Goal: Task Accomplishment & Management: Use online tool/utility

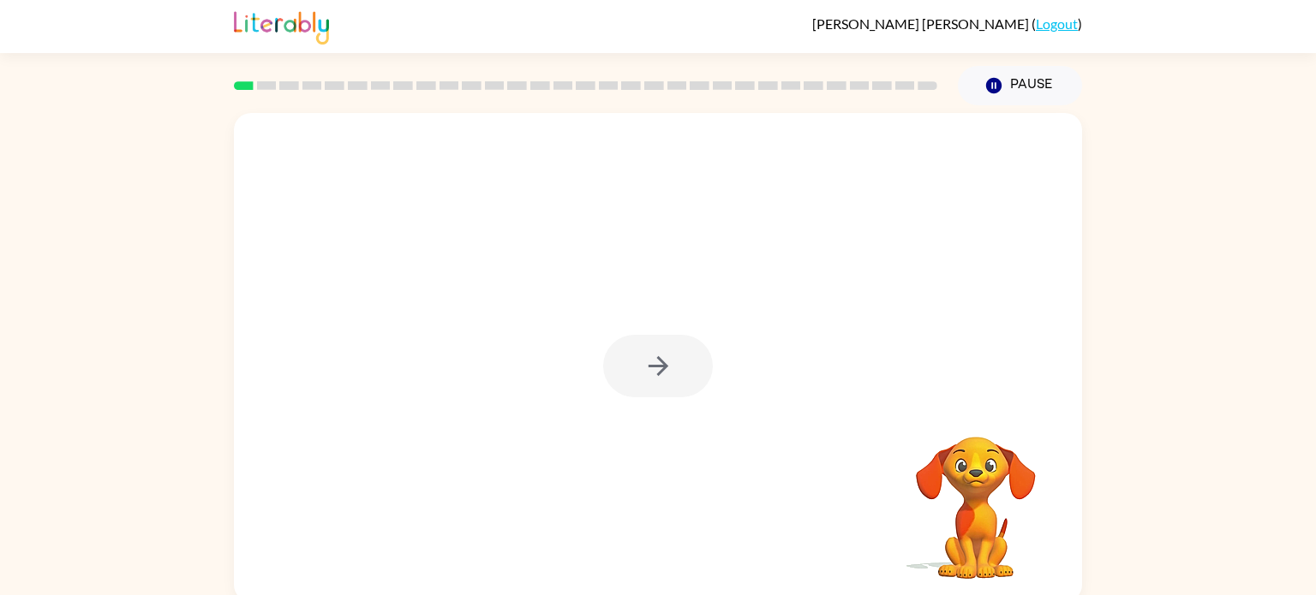
click at [645, 356] on div at bounding box center [658, 366] width 110 height 63
click at [650, 361] on icon "button" at bounding box center [658, 366] width 30 height 30
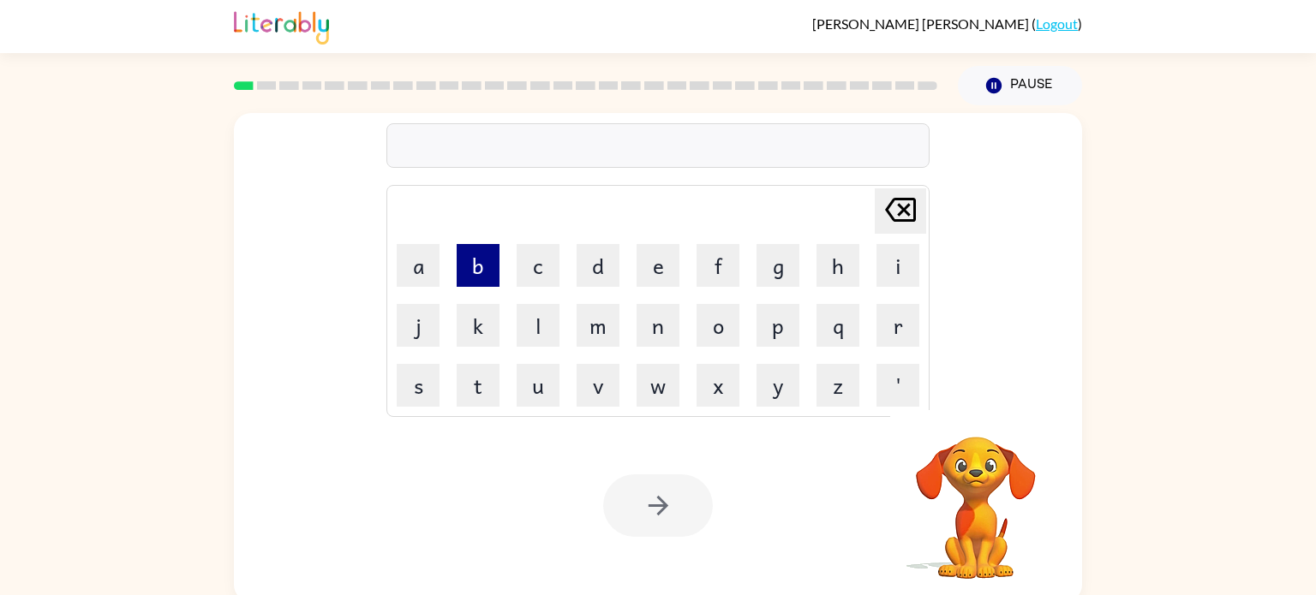
click at [487, 276] on button "b" at bounding box center [478, 265] width 43 height 43
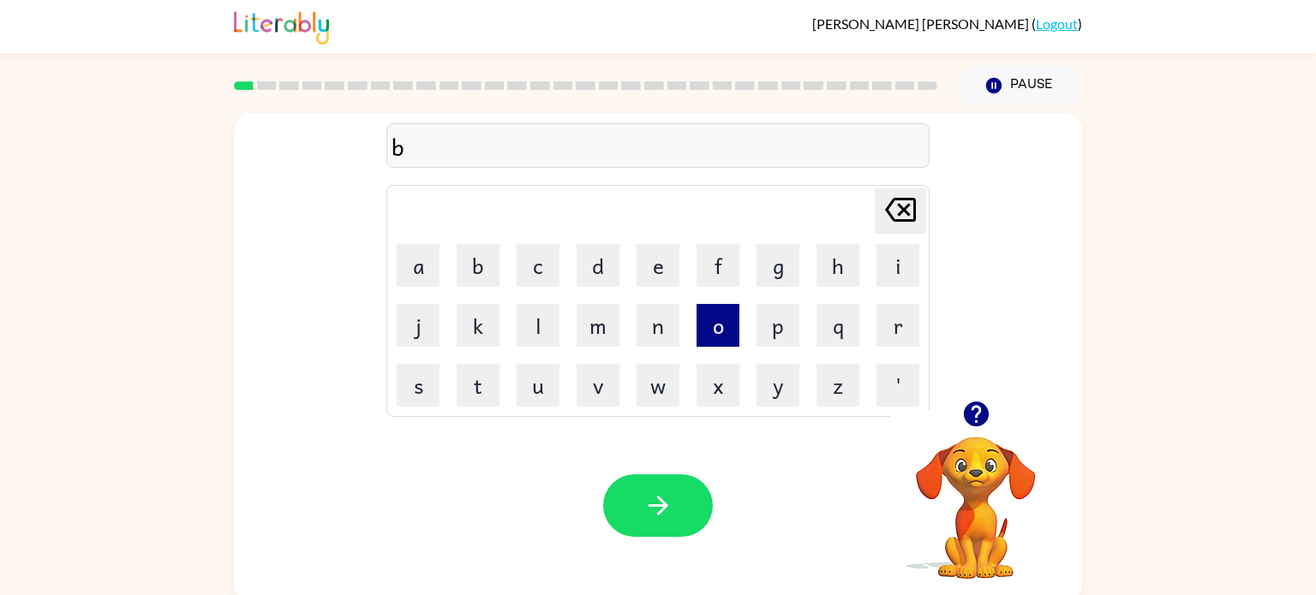
click at [721, 320] on button "o" at bounding box center [718, 325] width 43 height 43
click at [888, 321] on button "r" at bounding box center [898, 325] width 43 height 43
click at [602, 281] on button "d" at bounding box center [598, 265] width 43 height 43
click at [664, 271] on button "e" at bounding box center [658, 265] width 43 height 43
click at [880, 341] on button "r" at bounding box center [898, 325] width 43 height 43
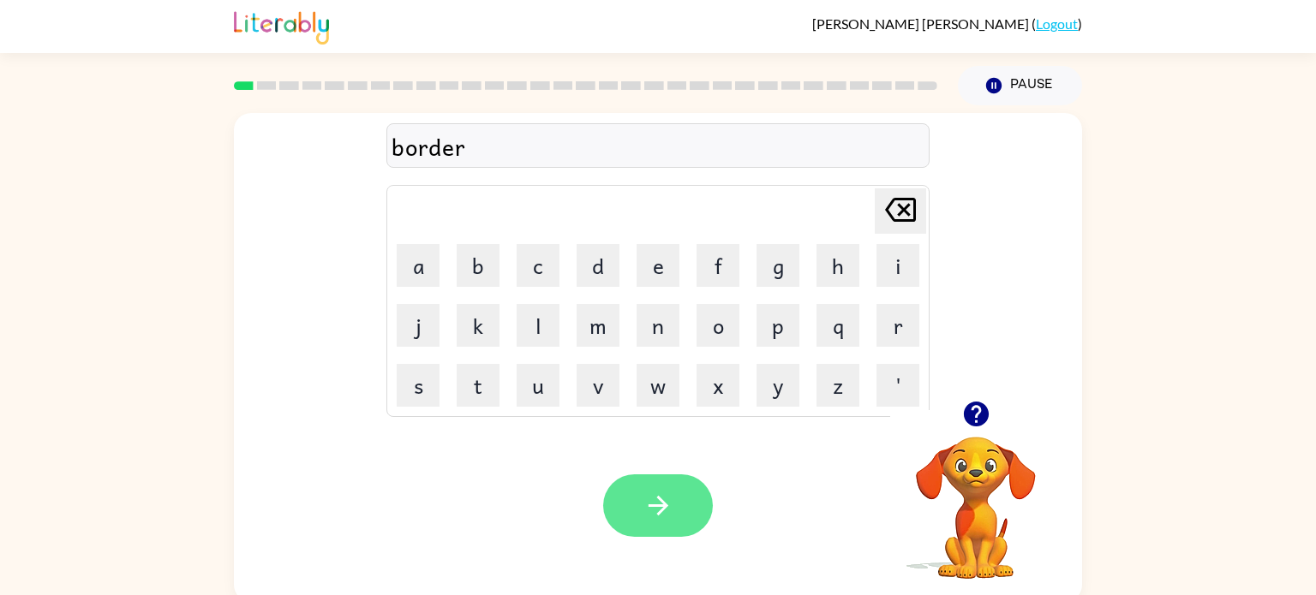
click at [649, 498] on icon "button" at bounding box center [658, 506] width 30 height 30
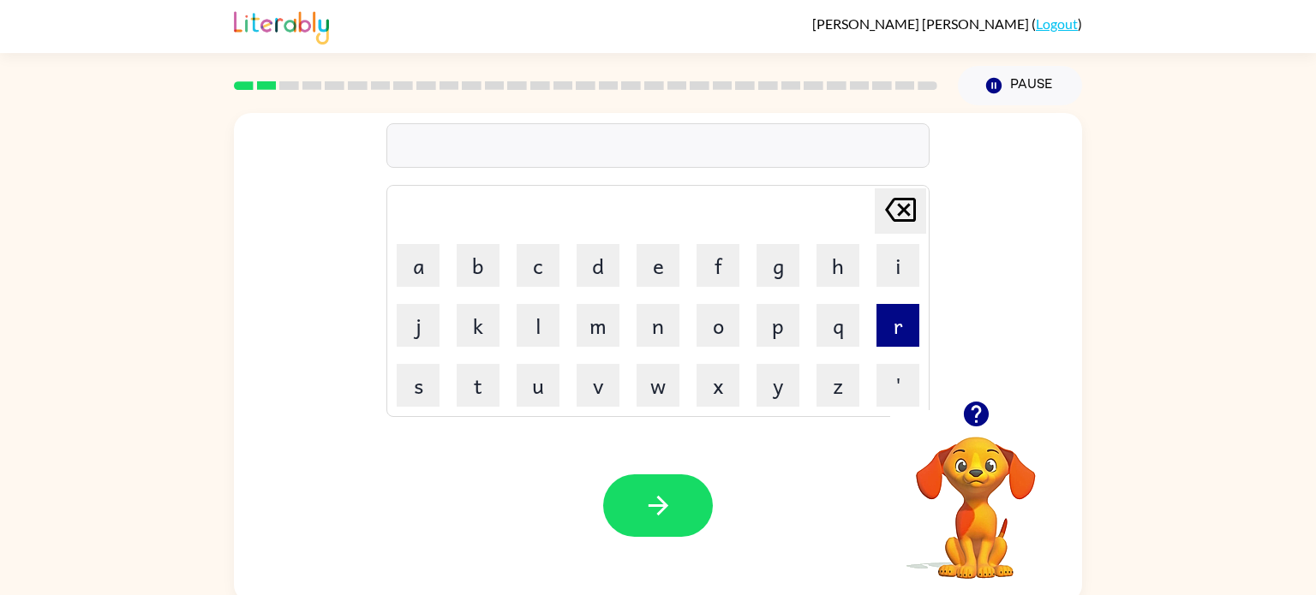
click at [902, 328] on button "r" at bounding box center [898, 325] width 43 height 43
click at [718, 329] on button "o" at bounding box center [718, 325] width 43 height 43
type button "o"
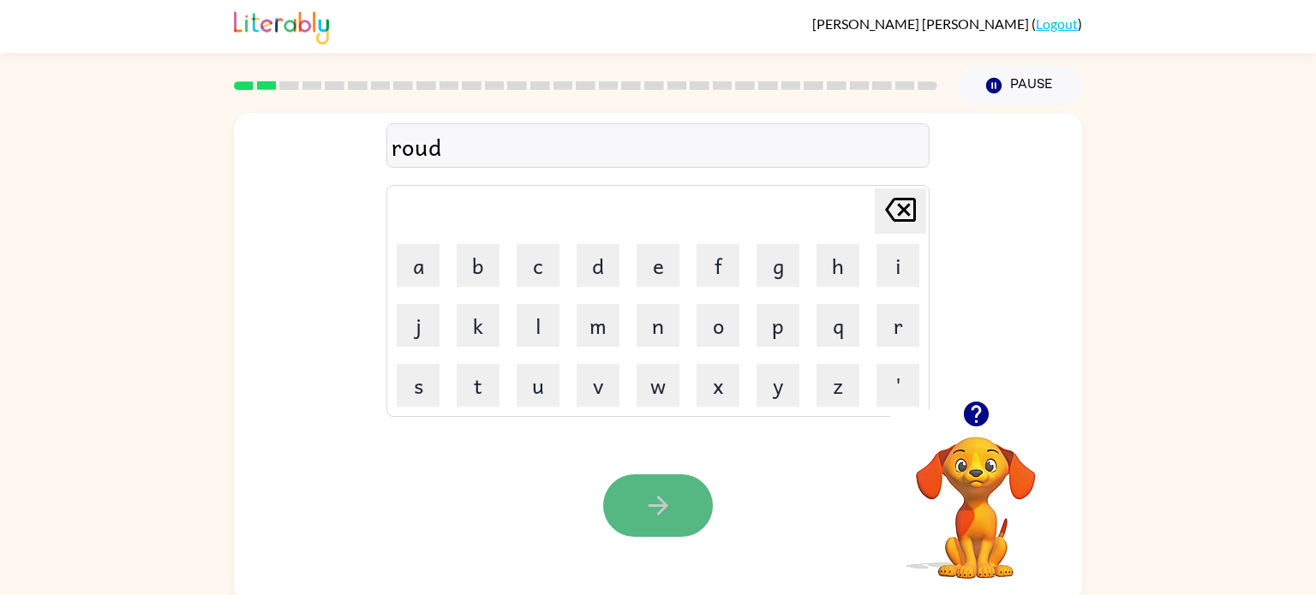
click at [624, 490] on button "button" at bounding box center [658, 506] width 110 height 63
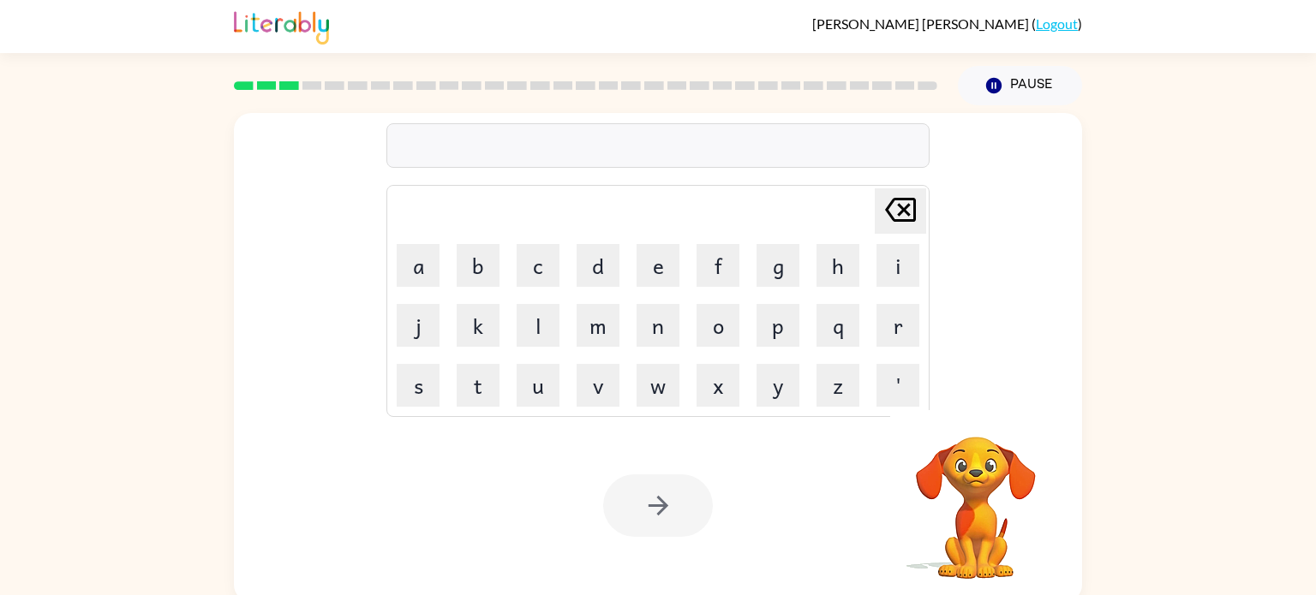
click at [648, 506] on div at bounding box center [658, 506] width 110 height 63
click at [601, 341] on button "m" at bounding box center [598, 325] width 43 height 43
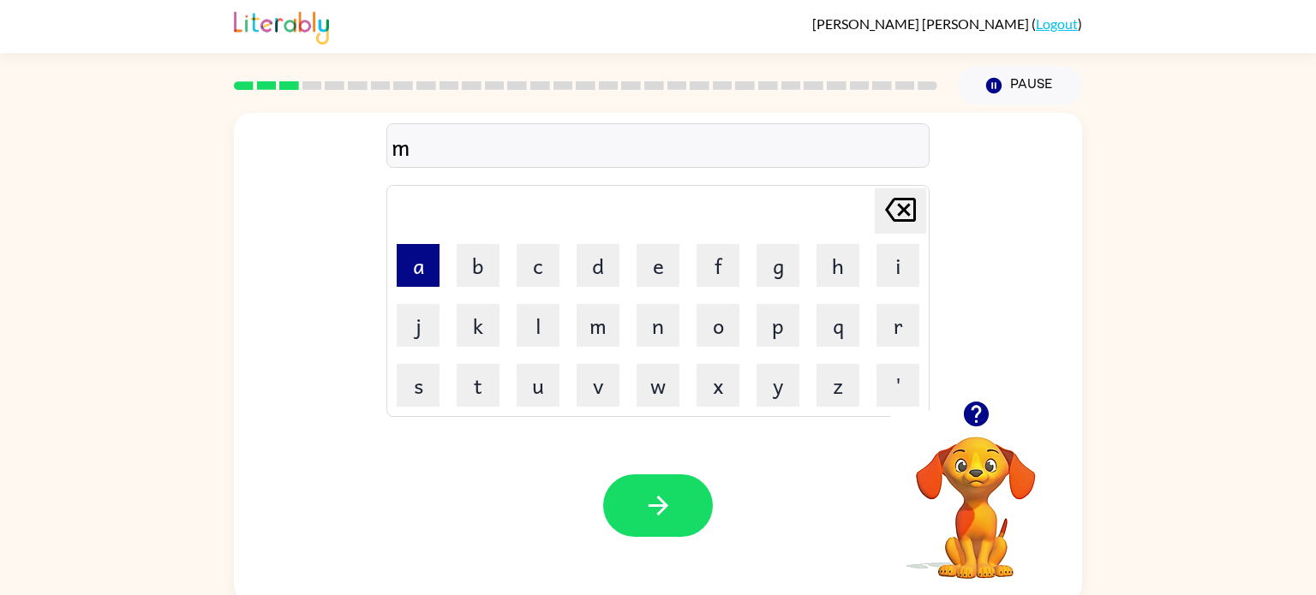
click at [426, 278] on button "a" at bounding box center [418, 265] width 43 height 43
click at [529, 278] on button "c" at bounding box center [538, 265] width 43 height 43
type button "c"
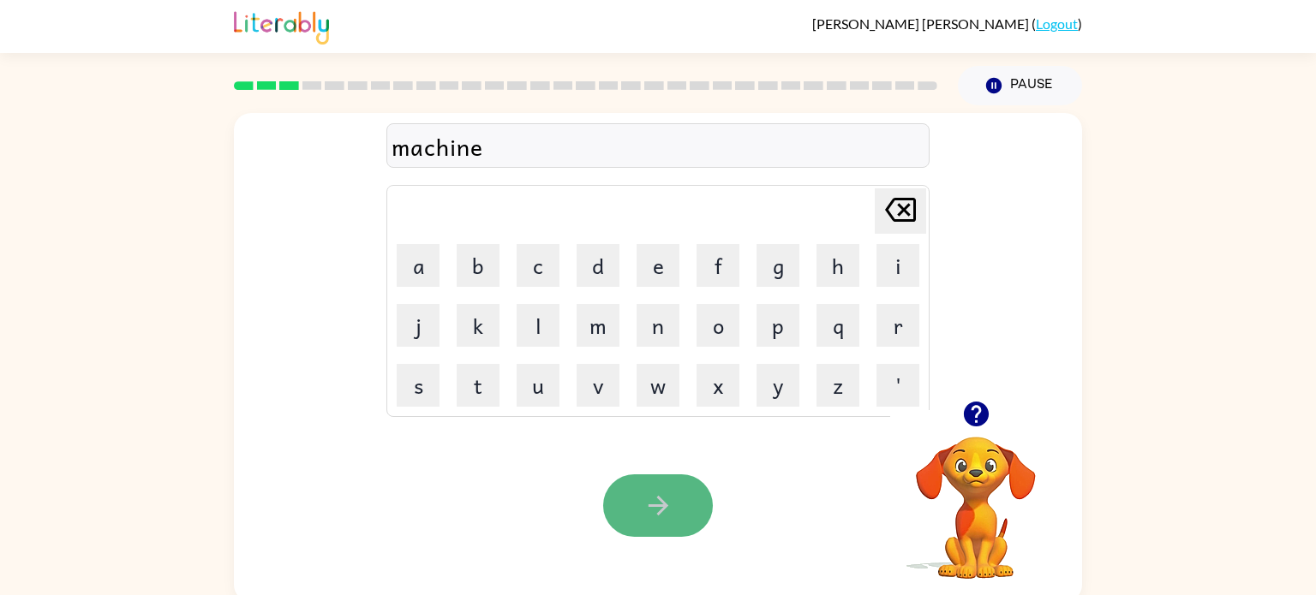
click at [651, 521] on button "button" at bounding box center [658, 506] width 110 height 63
click at [663, 524] on button "button" at bounding box center [658, 506] width 110 height 63
click at [674, 508] on button "button" at bounding box center [658, 506] width 110 height 63
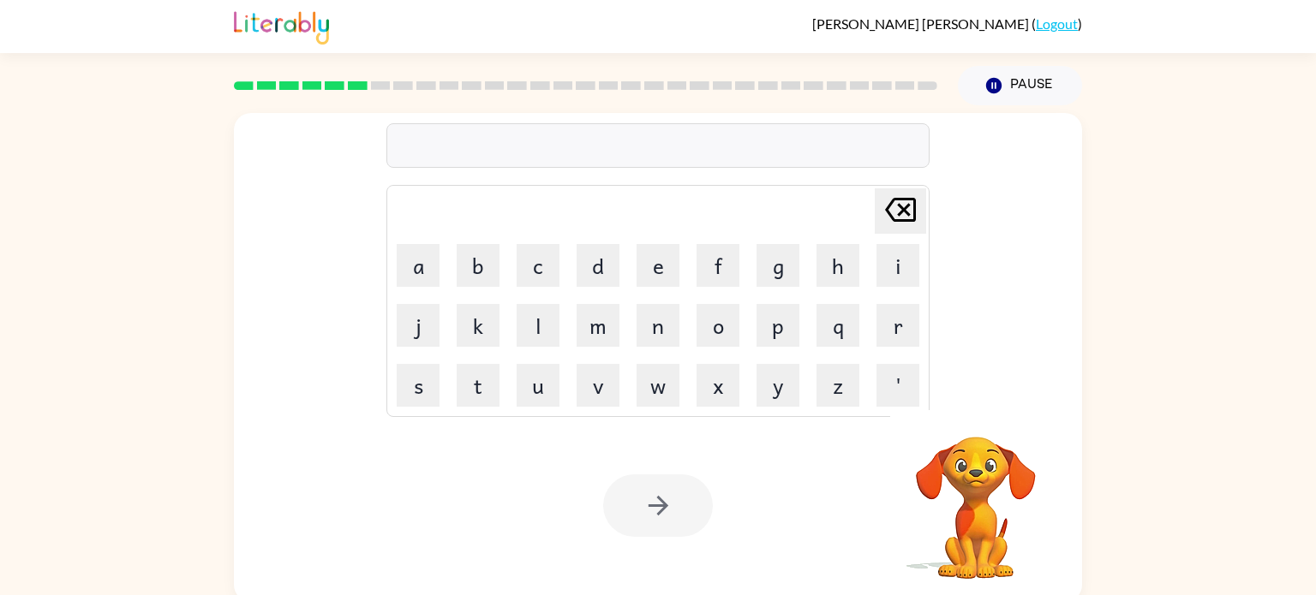
click at [641, 514] on div at bounding box center [658, 506] width 110 height 63
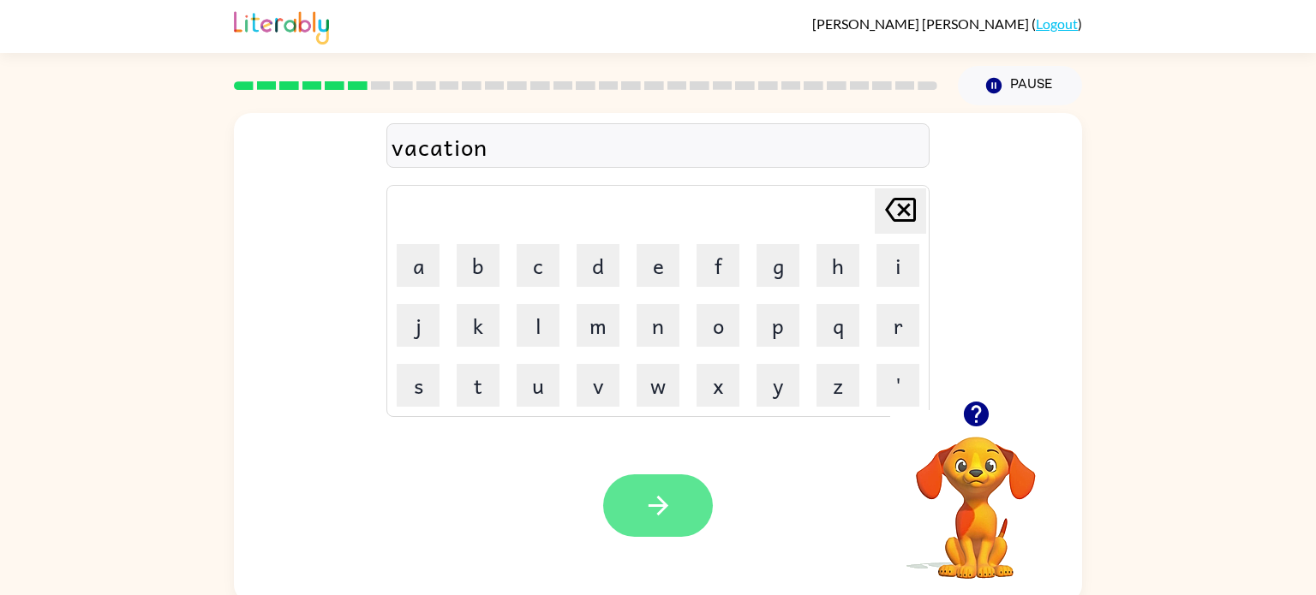
click at [672, 525] on button "button" at bounding box center [658, 506] width 110 height 63
click at [667, 513] on icon "button" at bounding box center [658, 506] width 30 height 30
click at [643, 516] on icon "button" at bounding box center [658, 506] width 30 height 30
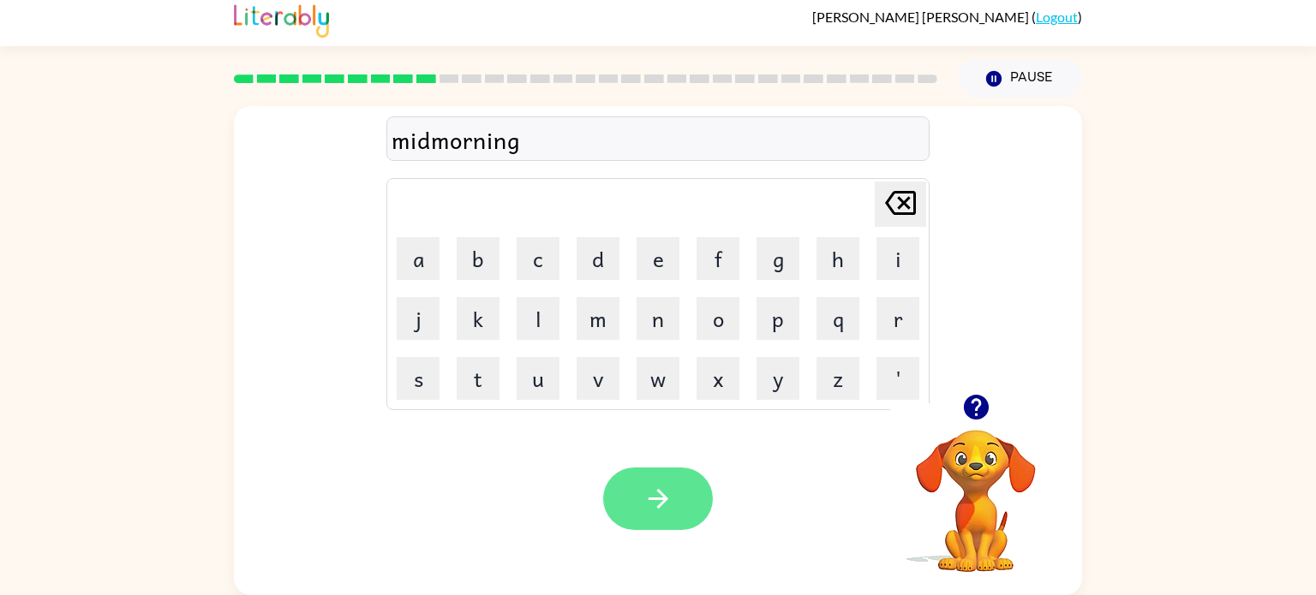
click at [648, 482] on button "button" at bounding box center [658, 499] width 110 height 63
click at [455, 142] on div "distrest" at bounding box center [658, 140] width 533 height 36
click at [458, 140] on div "distrest" at bounding box center [658, 140] width 533 height 36
click at [657, 490] on icon "button" at bounding box center [658, 499] width 20 height 20
click at [659, 497] on icon "button" at bounding box center [658, 499] width 20 height 20
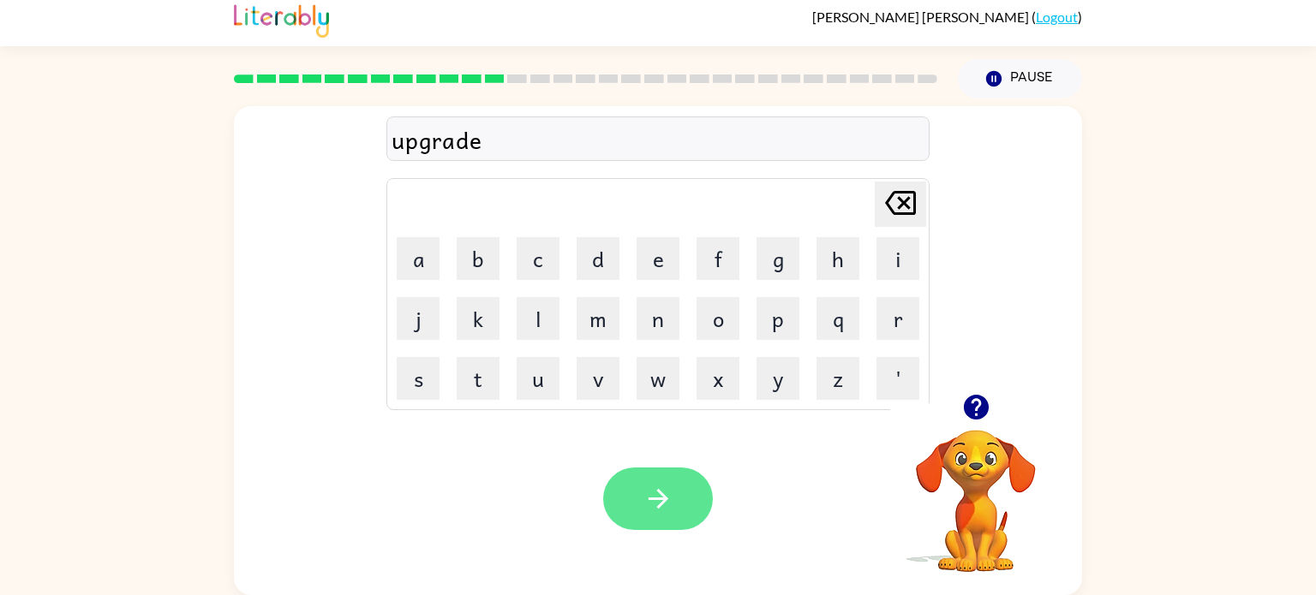
click at [649, 491] on icon "button" at bounding box center [658, 499] width 30 height 30
click at [649, 491] on div at bounding box center [658, 499] width 110 height 63
click at [653, 494] on icon "button" at bounding box center [658, 499] width 30 height 30
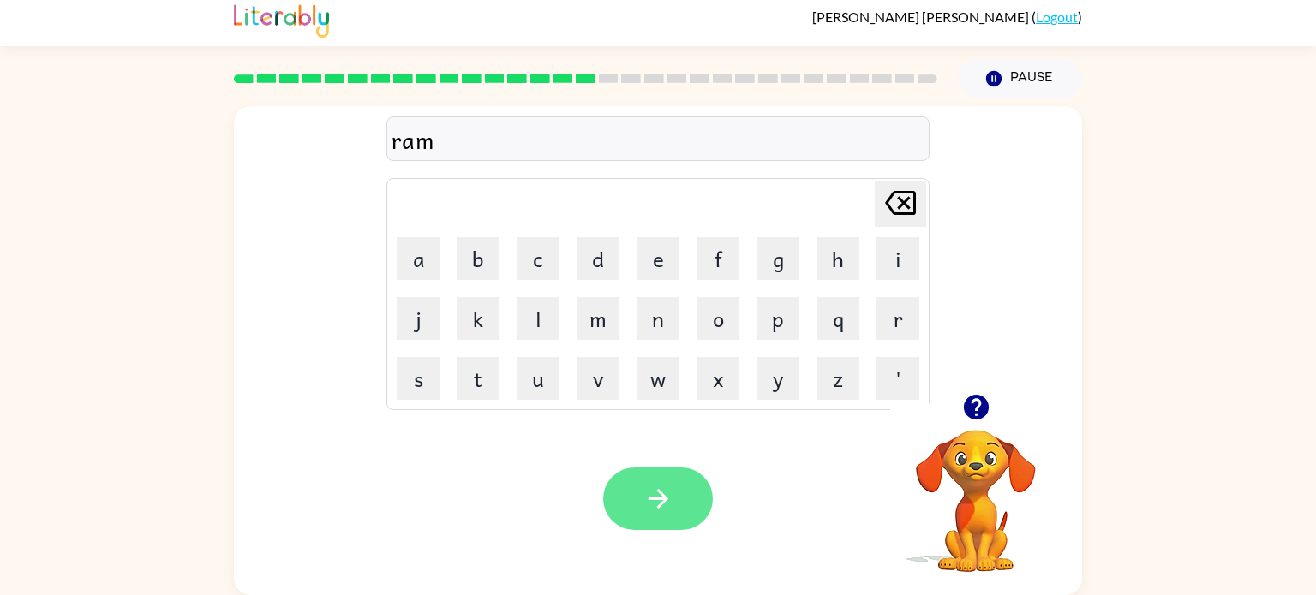
click at [653, 494] on icon "button" at bounding box center [658, 499] width 30 height 30
click at [652, 507] on icon "button" at bounding box center [658, 499] width 30 height 30
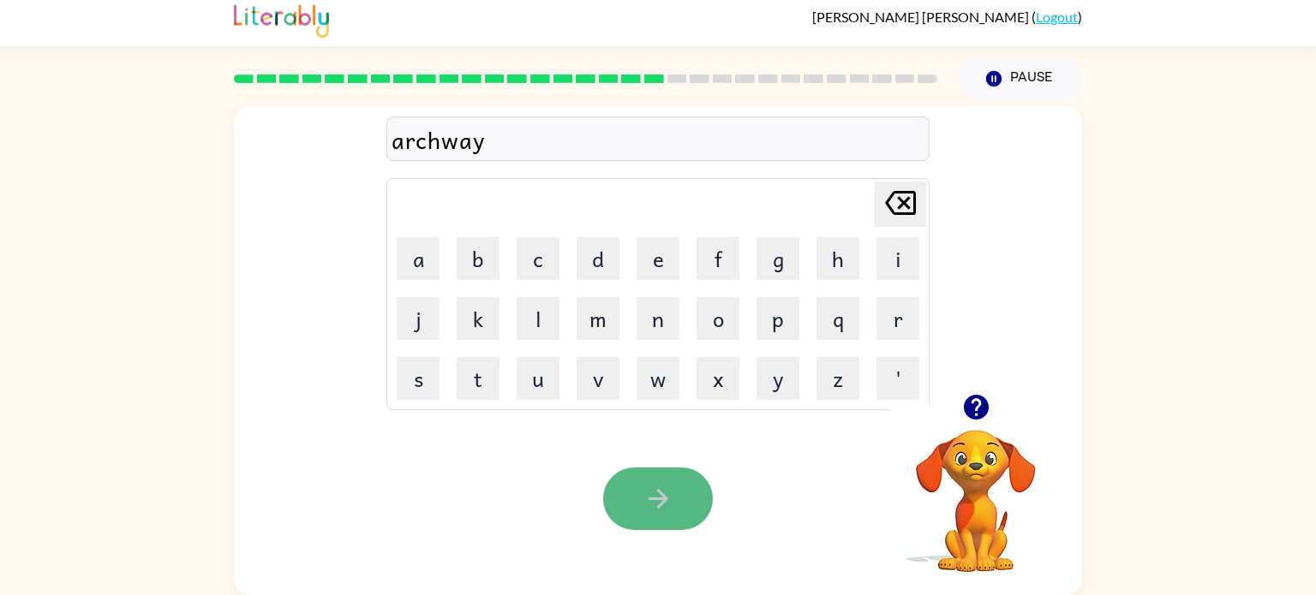
click at [650, 507] on icon "button" at bounding box center [658, 499] width 30 height 30
click at [437, 141] on div "foloed" at bounding box center [658, 140] width 533 height 36
click at [435, 141] on div "foloed" at bounding box center [658, 140] width 533 height 36
click at [667, 496] on icon "button" at bounding box center [658, 499] width 30 height 30
click at [658, 500] on icon "button" at bounding box center [658, 499] width 30 height 30
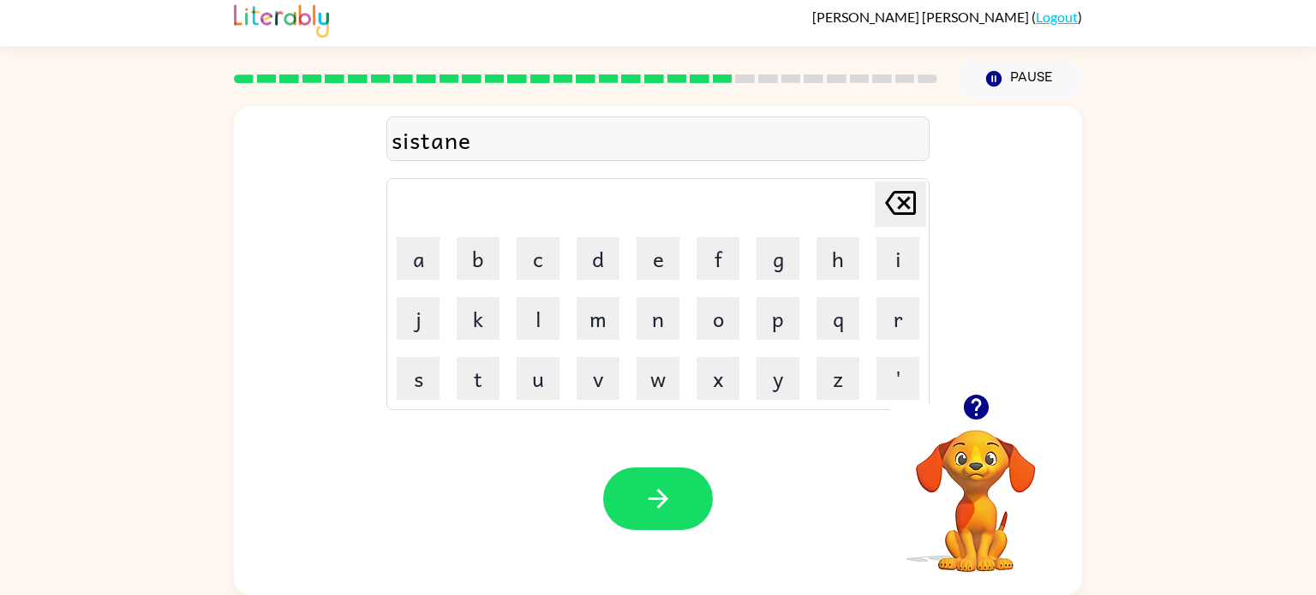
click at [658, 500] on icon "button" at bounding box center [658, 499] width 30 height 30
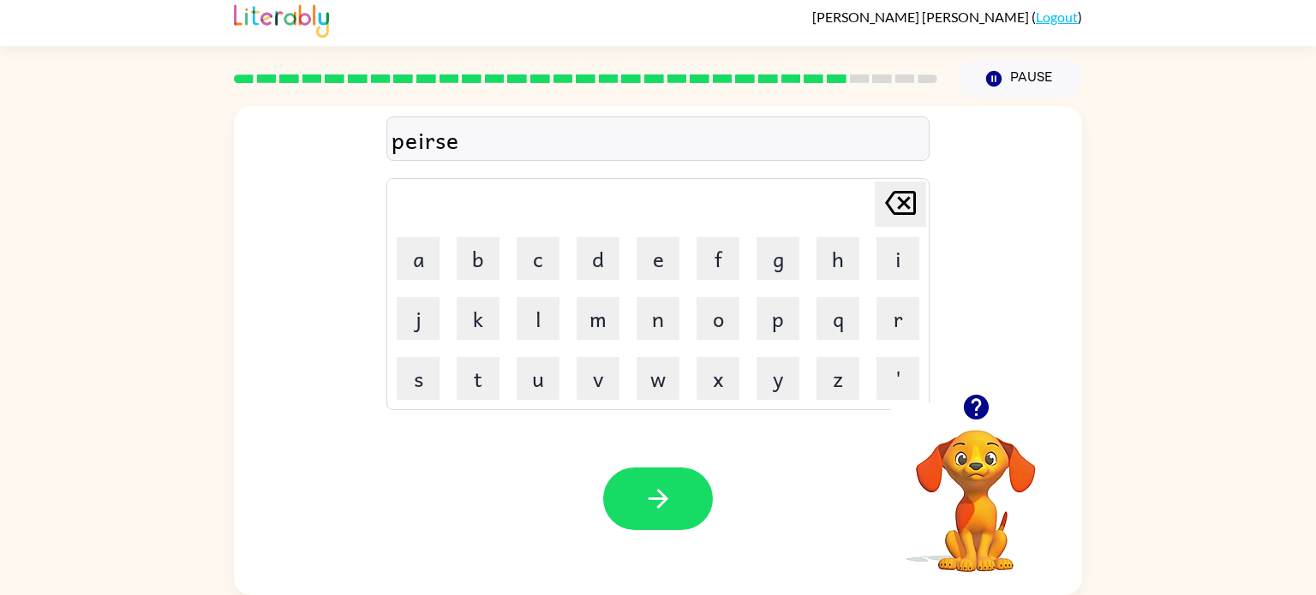
click at [658, 500] on icon "button" at bounding box center [658, 499] width 30 height 30
click at [643, 502] on icon "button" at bounding box center [658, 499] width 30 height 30
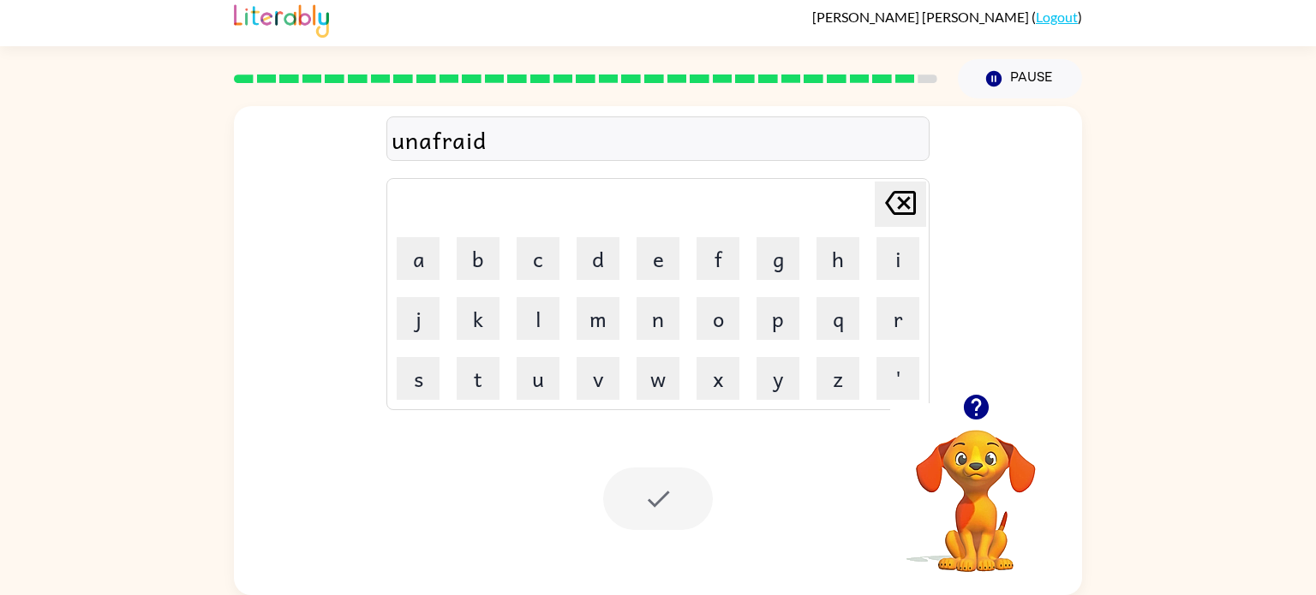
scroll to position [0, 0]
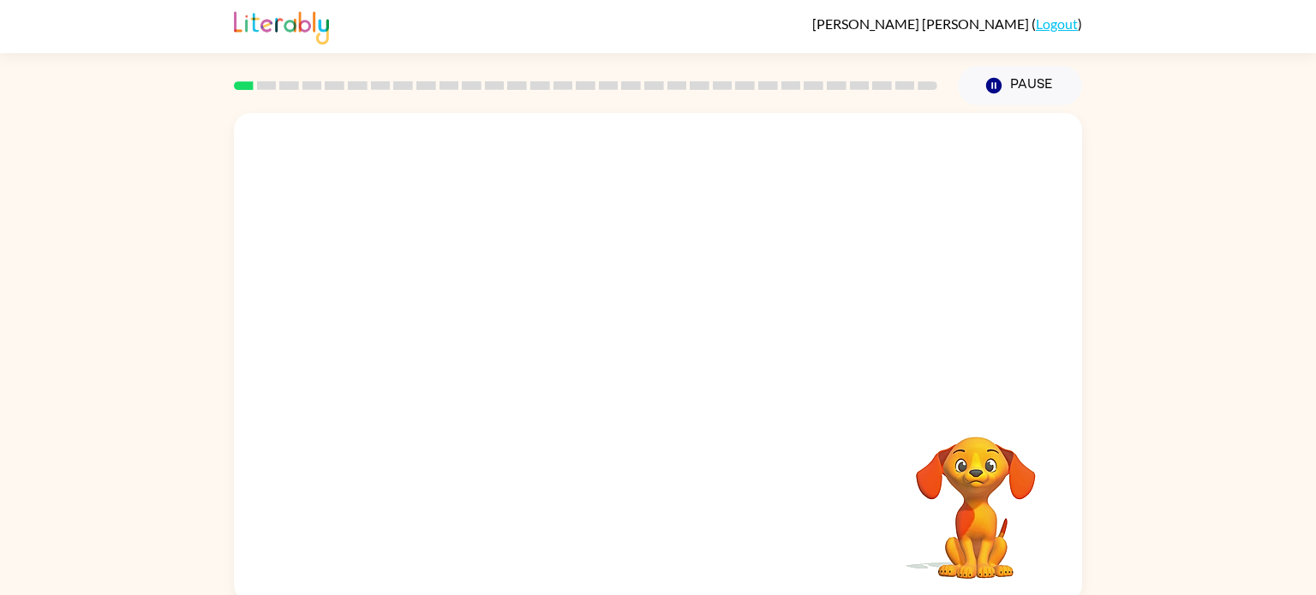
click at [459, 322] on video "Your browser must support playing .mp4 files to use Literably. Please try using…" at bounding box center [658, 257] width 848 height 288
click at [666, 377] on icon "button" at bounding box center [658, 366] width 30 height 30
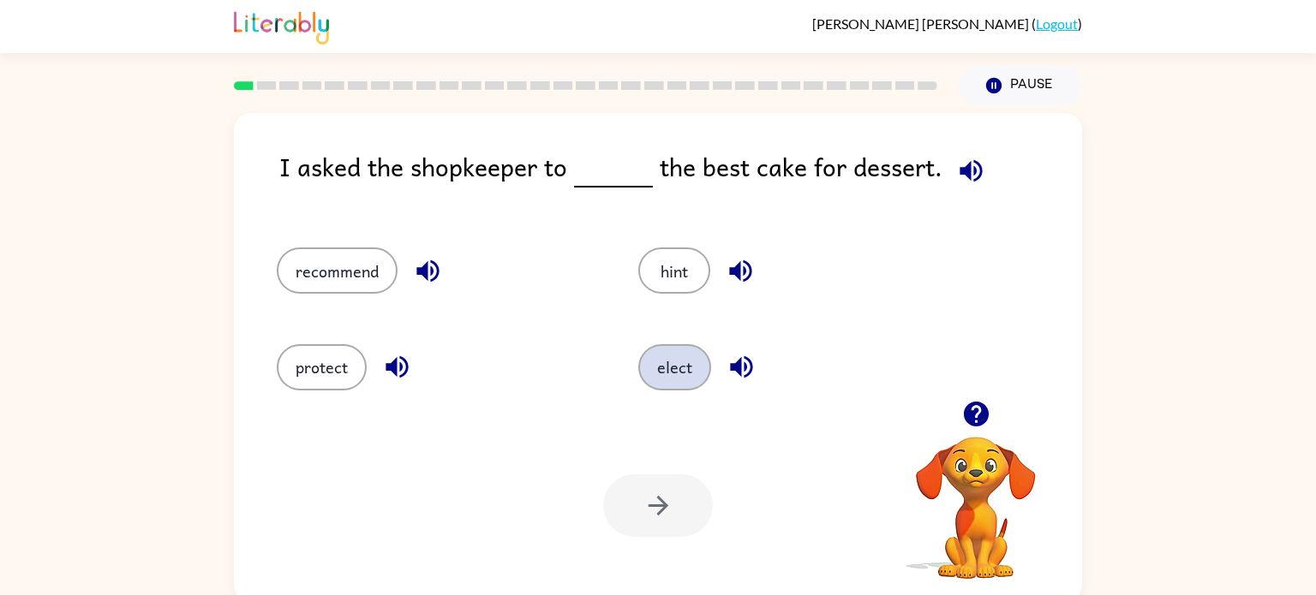
click at [661, 375] on button "elect" at bounding box center [674, 367] width 73 height 46
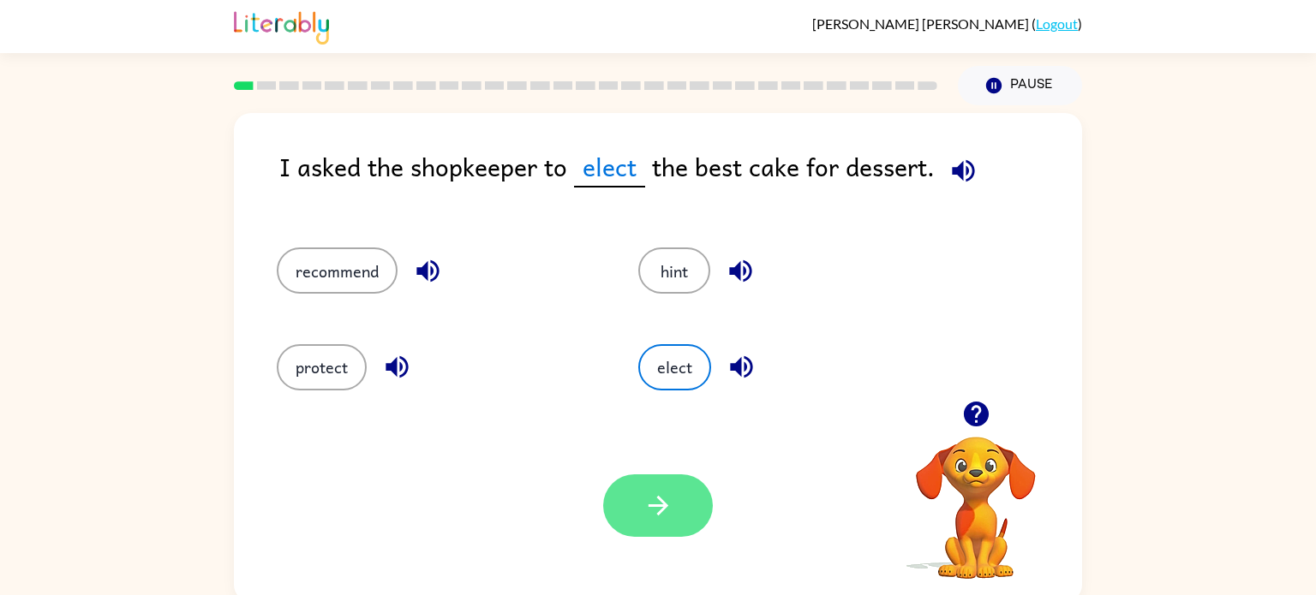
click at [653, 518] on icon "button" at bounding box center [658, 506] width 30 height 30
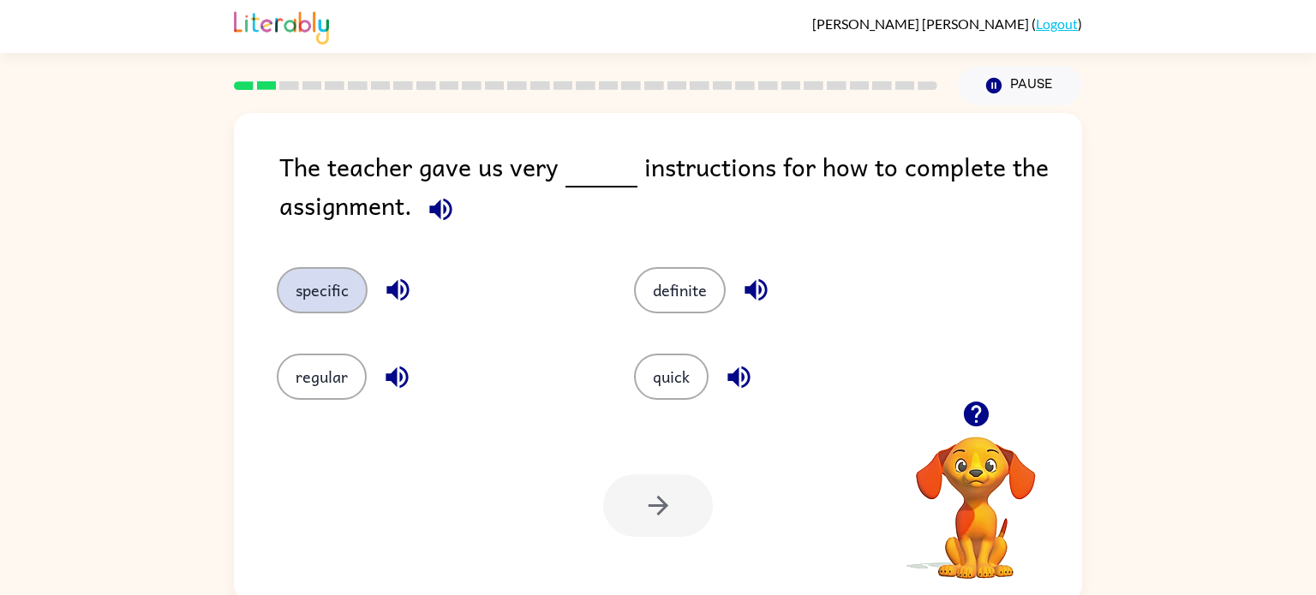
click at [326, 297] on button "specific" at bounding box center [322, 290] width 91 height 46
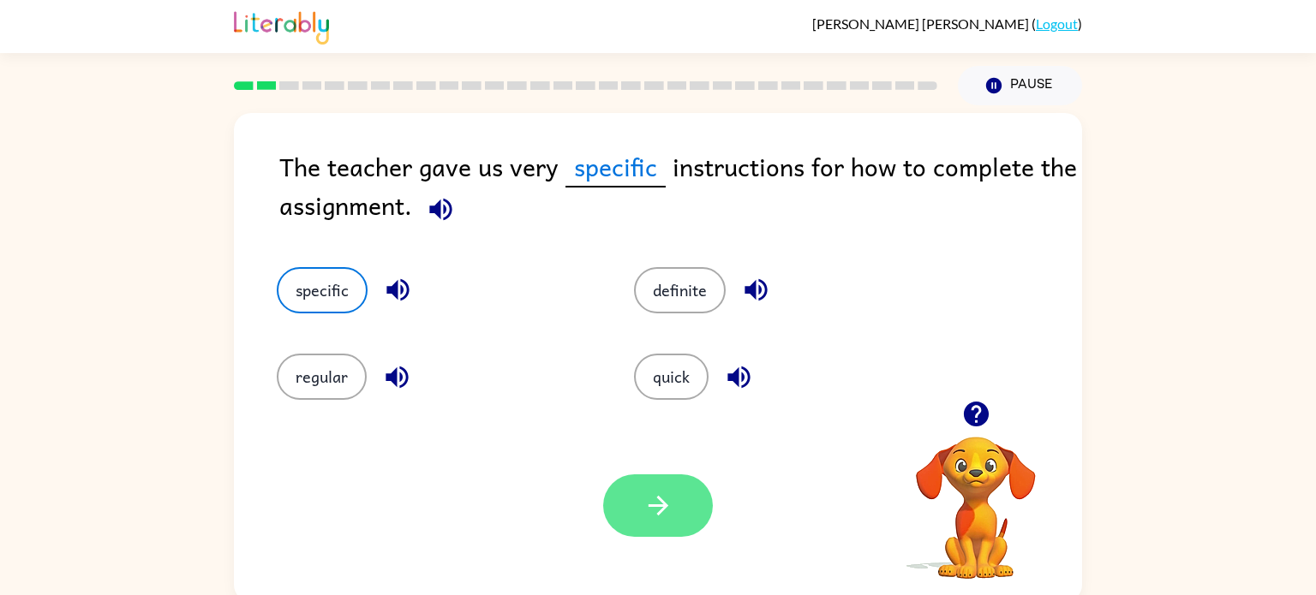
click at [661, 512] on icon "button" at bounding box center [658, 506] width 20 height 20
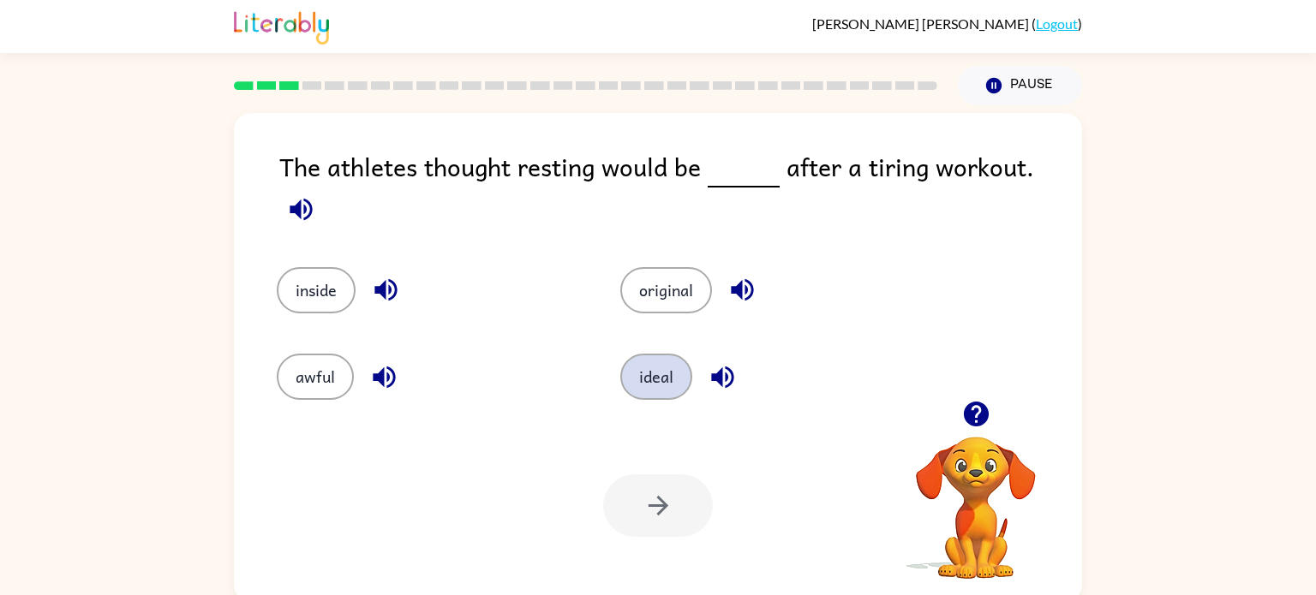
click at [648, 354] on button "ideal" at bounding box center [656, 377] width 72 height 46
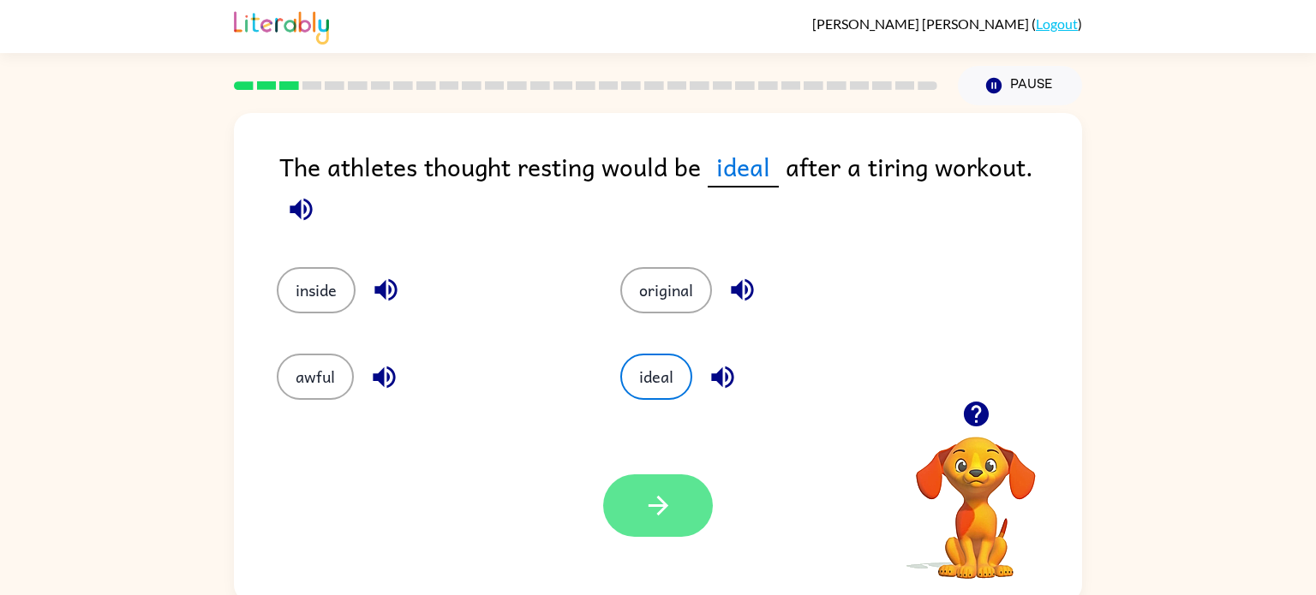
click at [665, 519] on icon "button" at bounding box center [658, 506] width 30 height 30
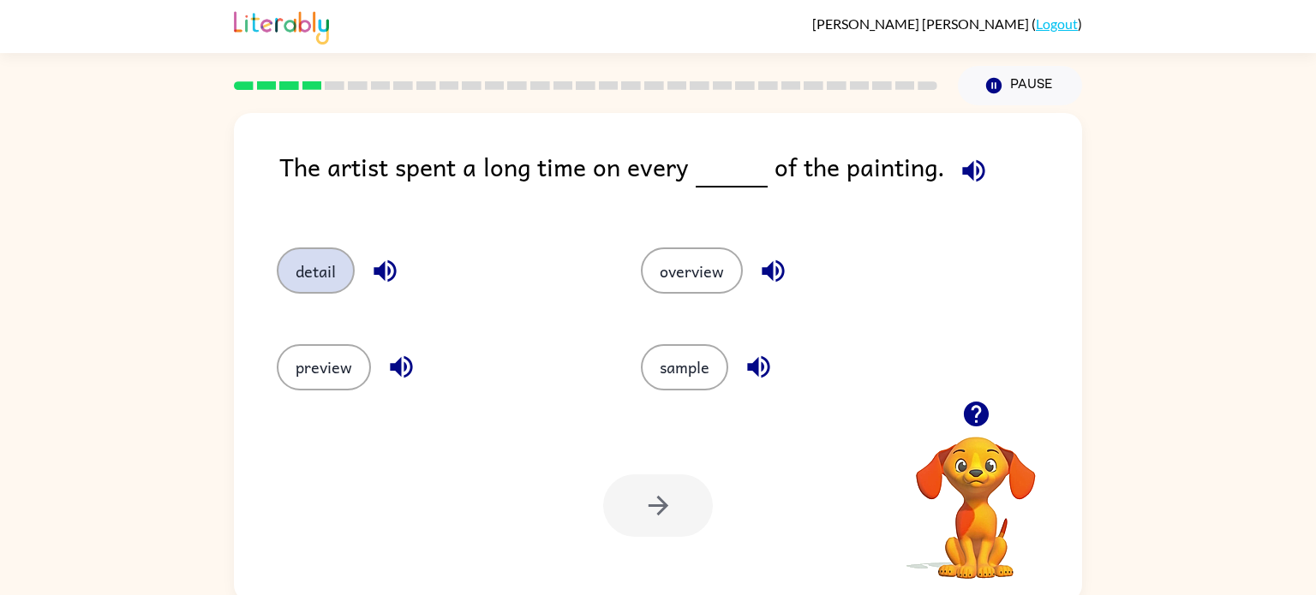
click at [299, 274] on button "detail" at bounding box center [316, 271] width 78 height 46
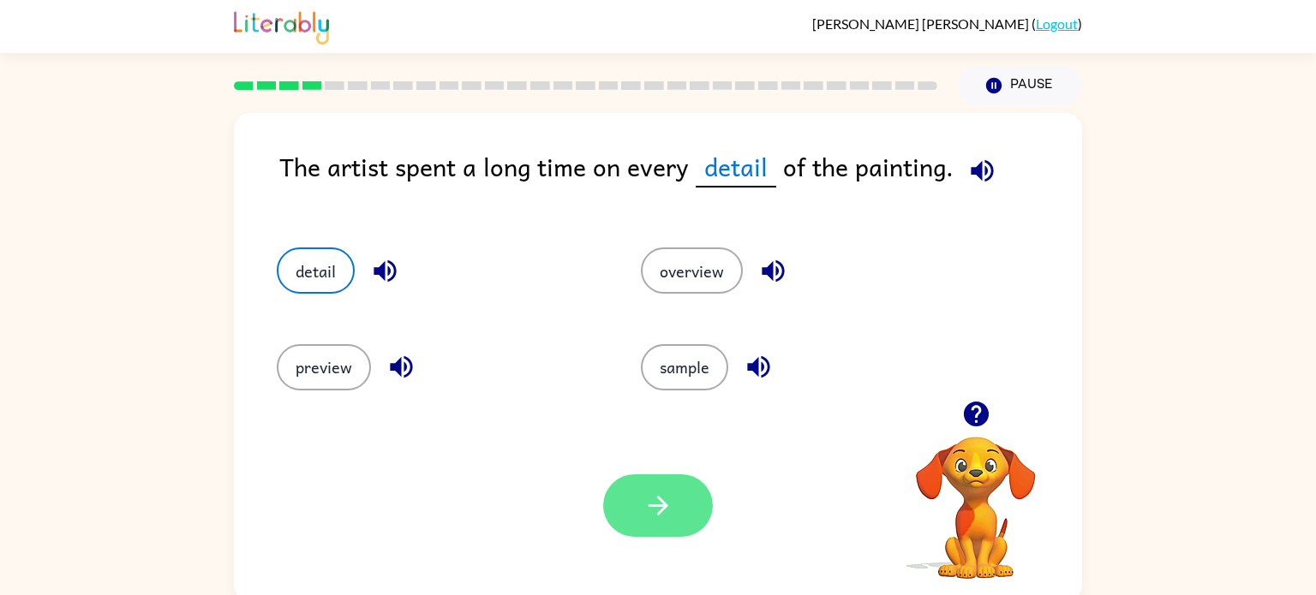
click at [631, 524] on button "button" at bounding box center [658, 506] width 110 height 63
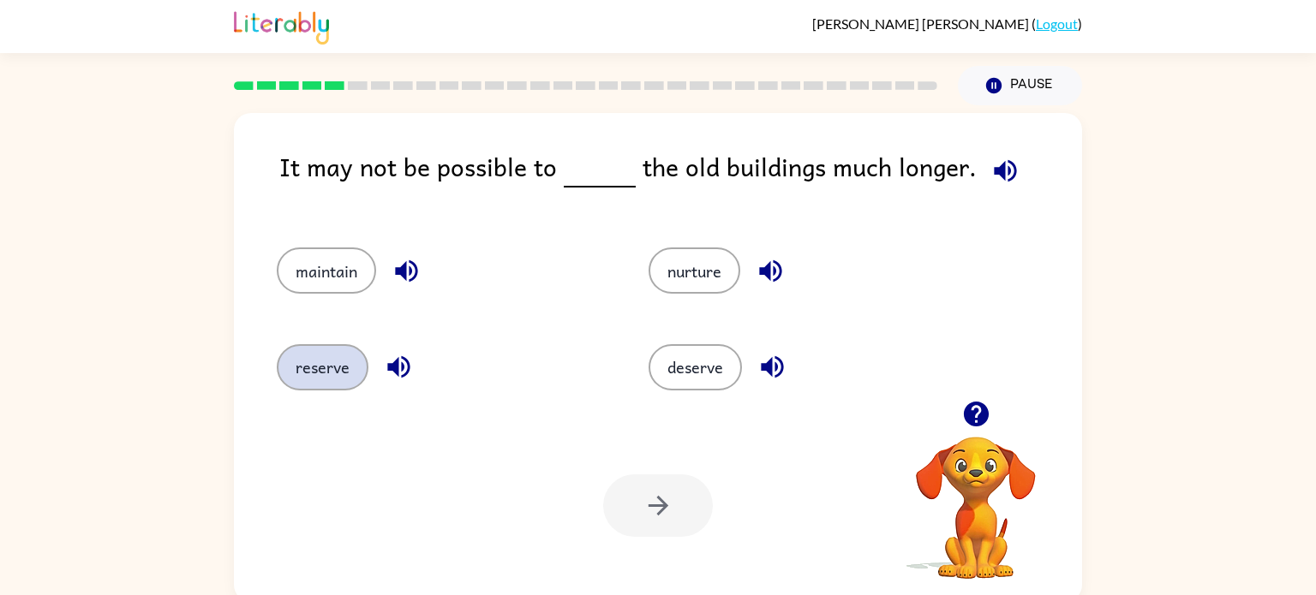
click at [297, 378] on button "reserve" at bounding box center [323, 367] width 92 height 46
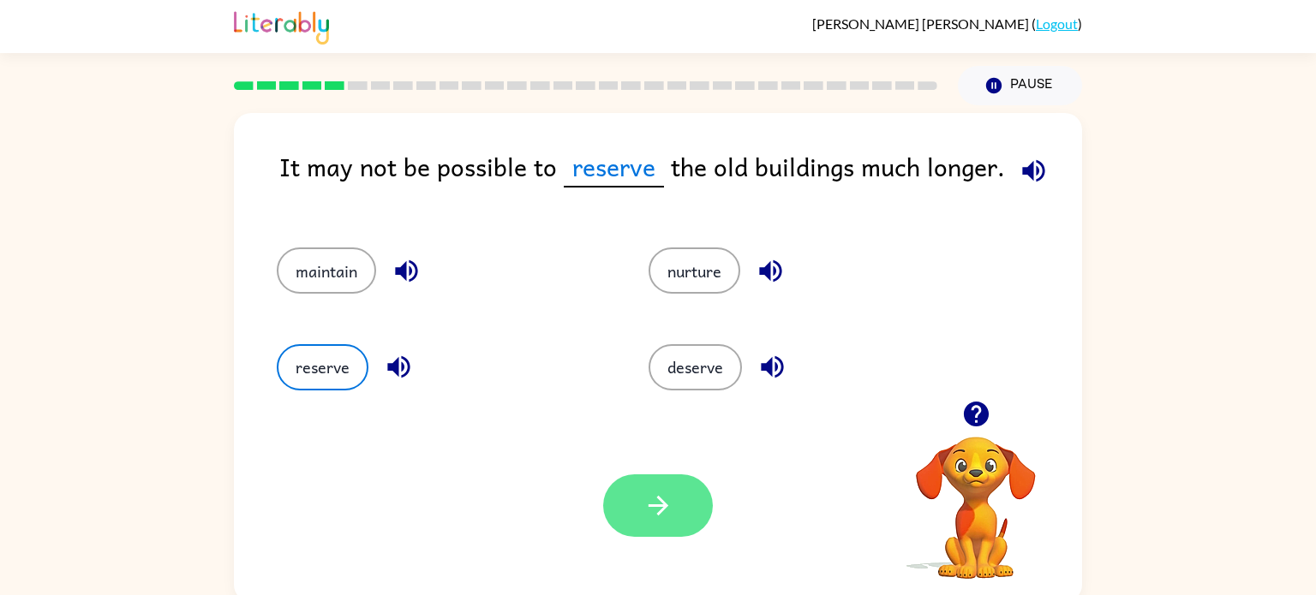
click at [625, 495] on button "button" at bounding box center [658, 506] width 110 height 63
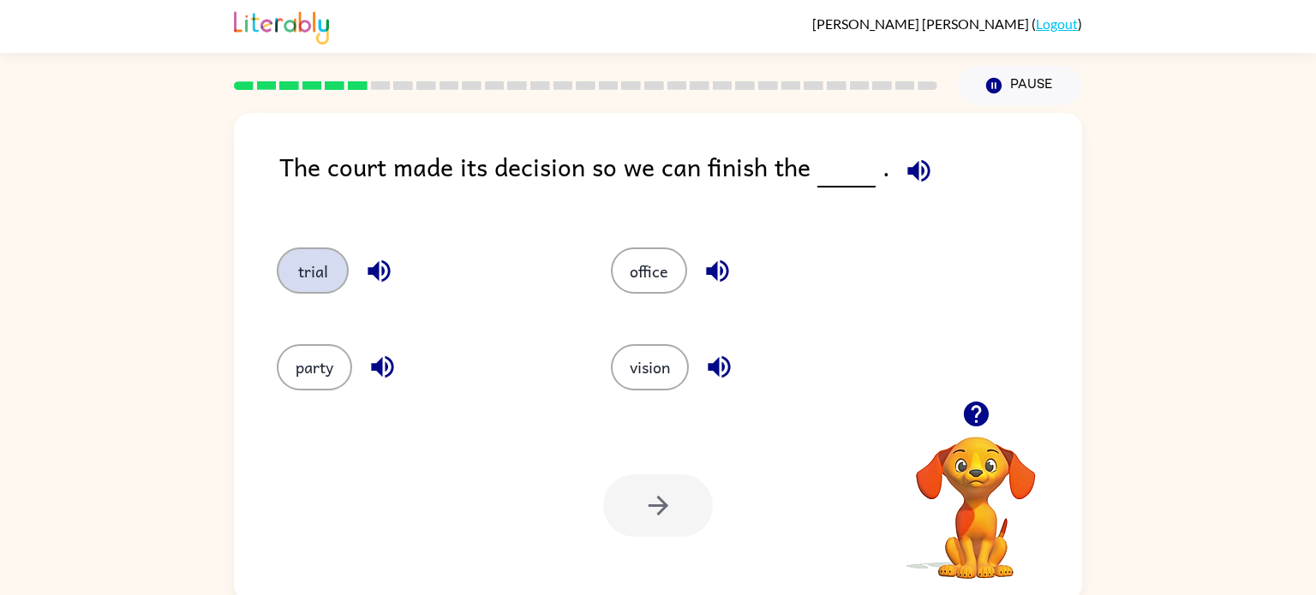
click at [316, 266] on button "trial" at bounding box center [313, 271] width 72 height 46
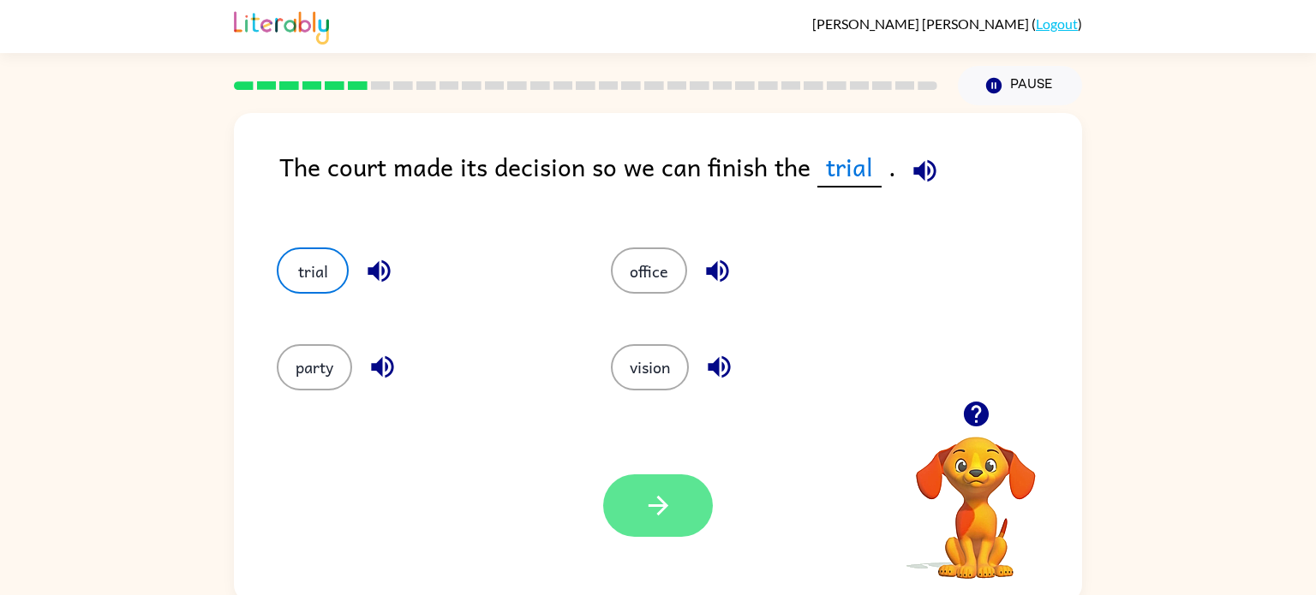
click at [680, 485] on button "button" at bounding box center [658, 506] width 110 height 63
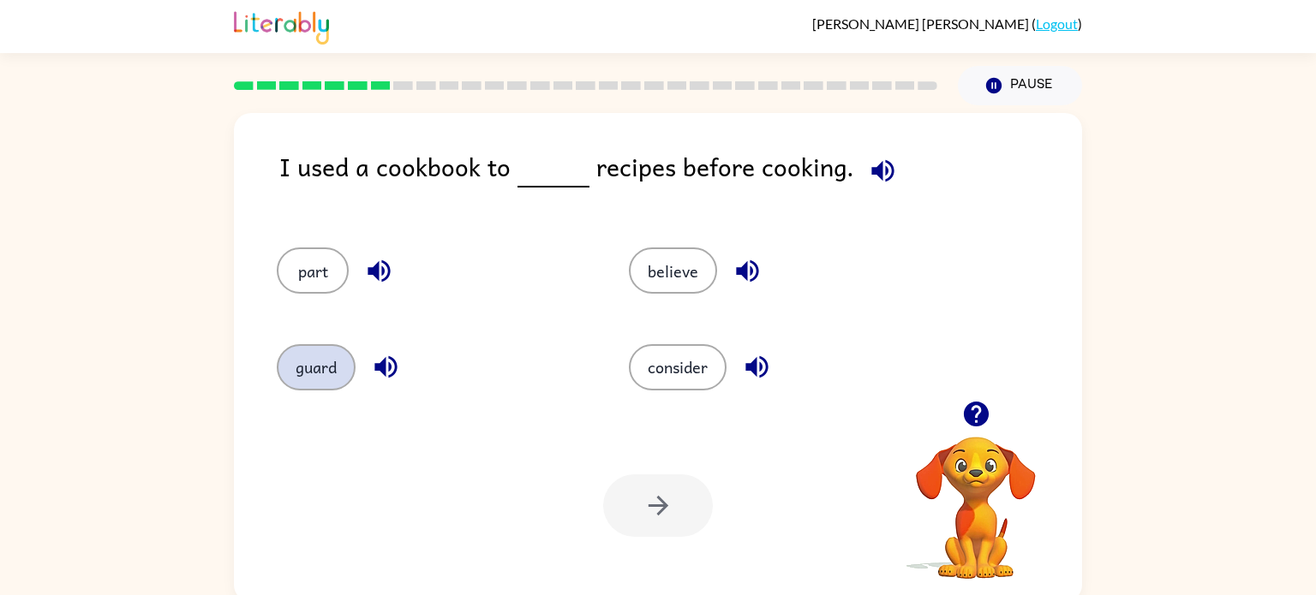
click at [329, 368] on button "guard" at bounding box center [316, 367] width 79 height 46
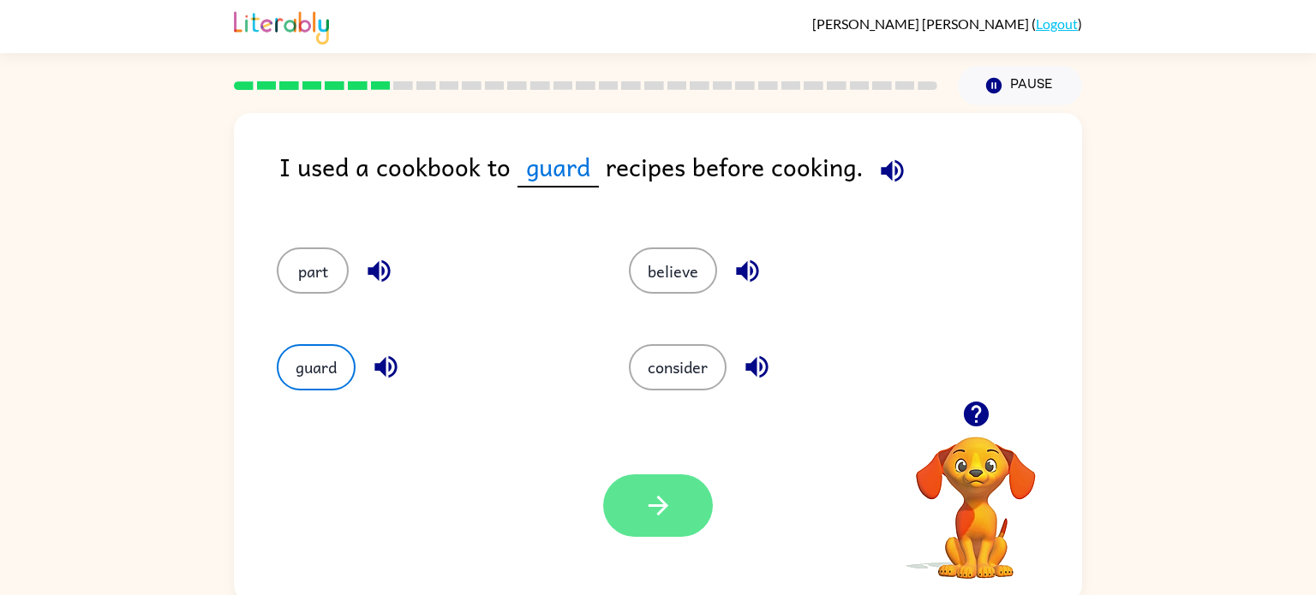
click at [683, 516] on button "button" at bounding box center [658, 506] width 110 height 63
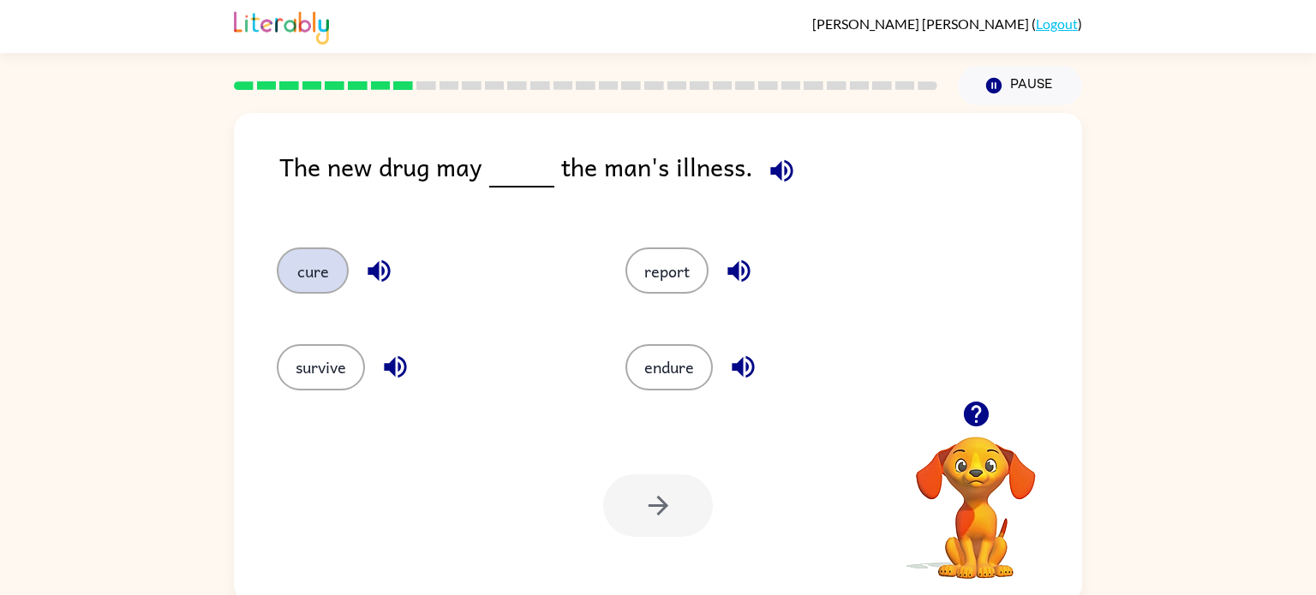
click at [326, 248] on button "cure" at bounding box center [313, 271] width 72 height 46
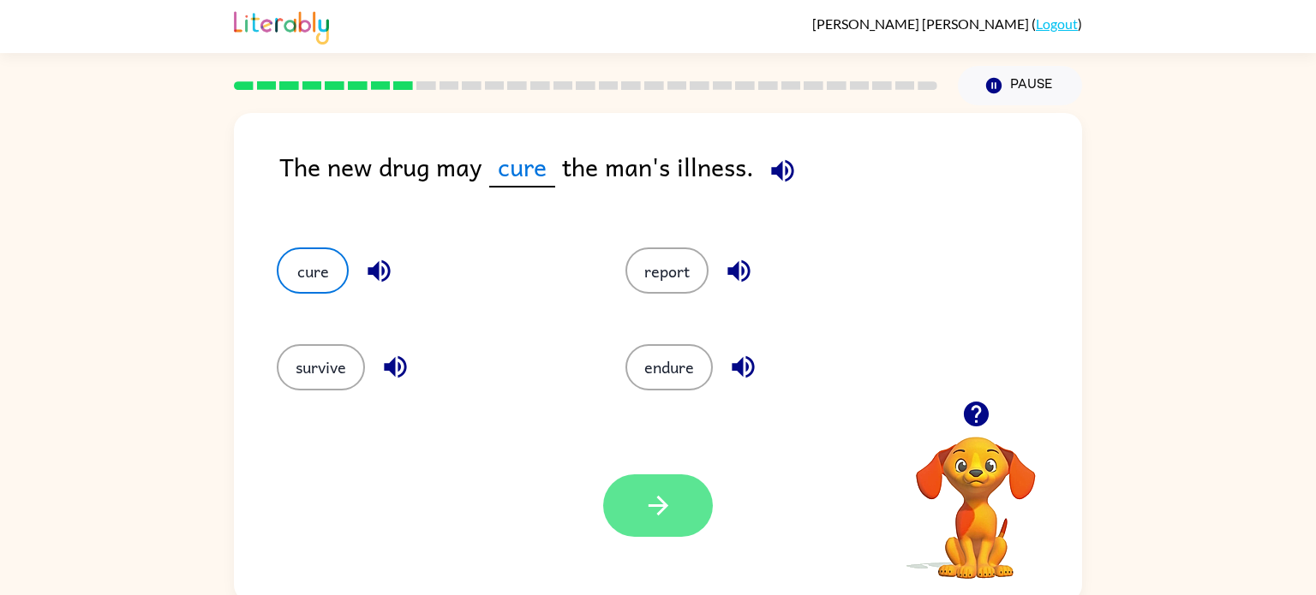
click at [643, 518] on icon "button" at bounding box center [658, 506] width 30 height 30
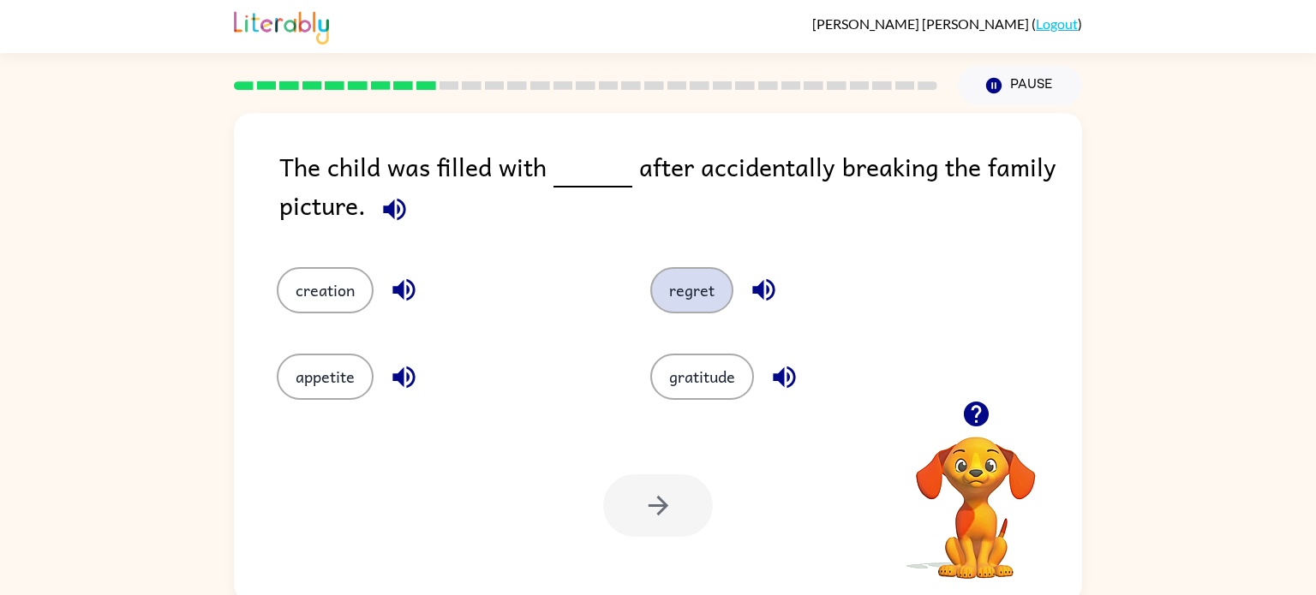
click at [683, 288] on button "regret" at bounding box center [691, 290] width 83 height 46
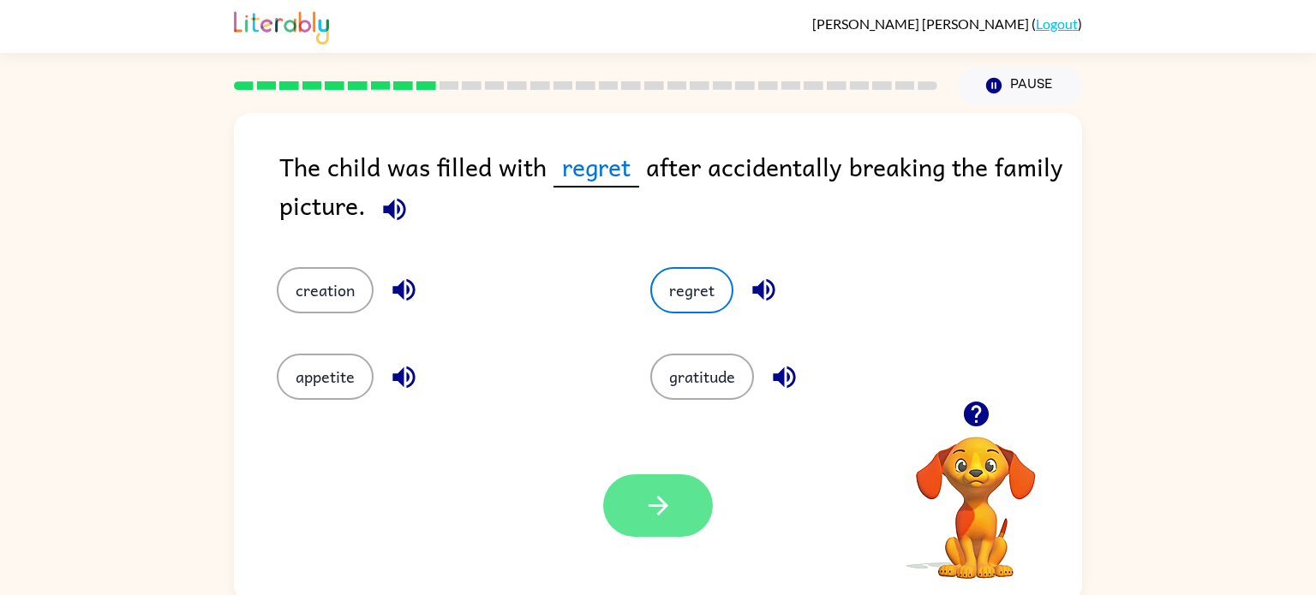
click at [634, 516] on button "button" at bounding box center [658, 506] width 110 height 63
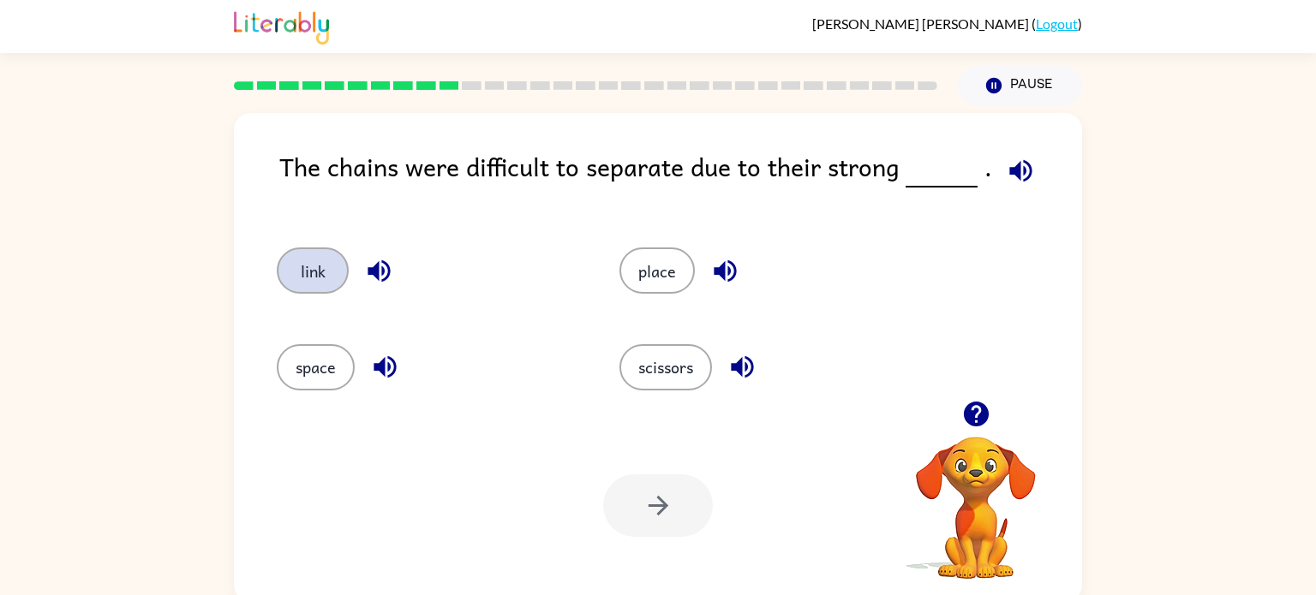
click at [303, 279] on button "link" at bounding box center [313, 271] width 72 height 46
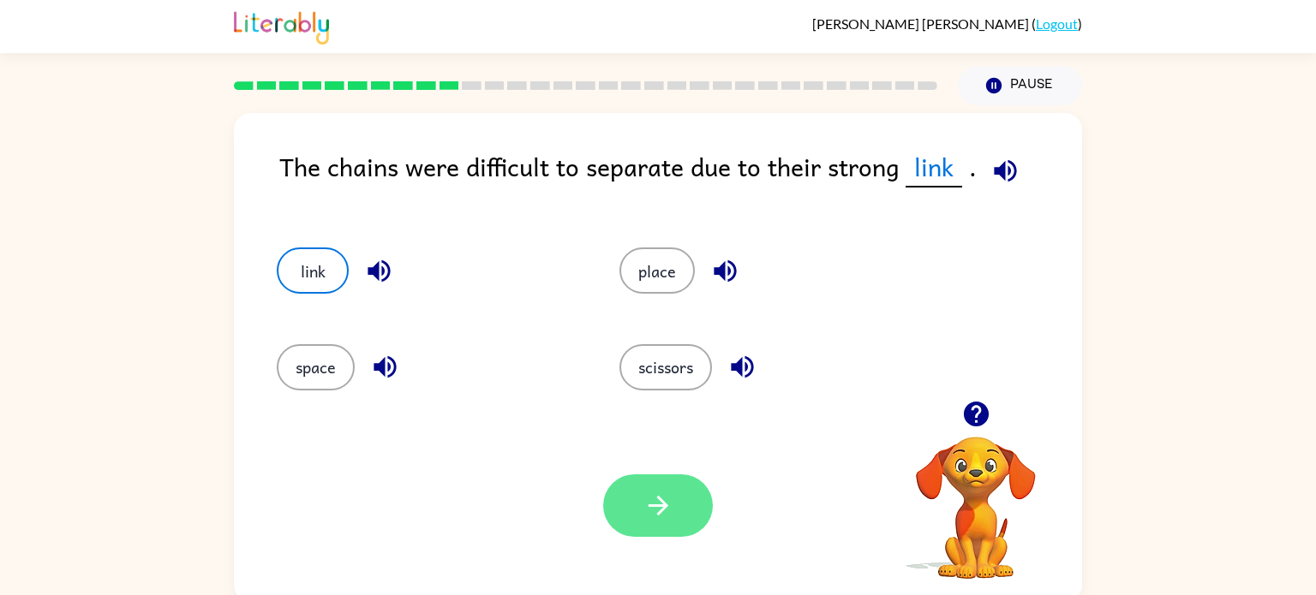
click at [651, 500] on icon "button" at bounding box center [658, 506] width 30 height 30
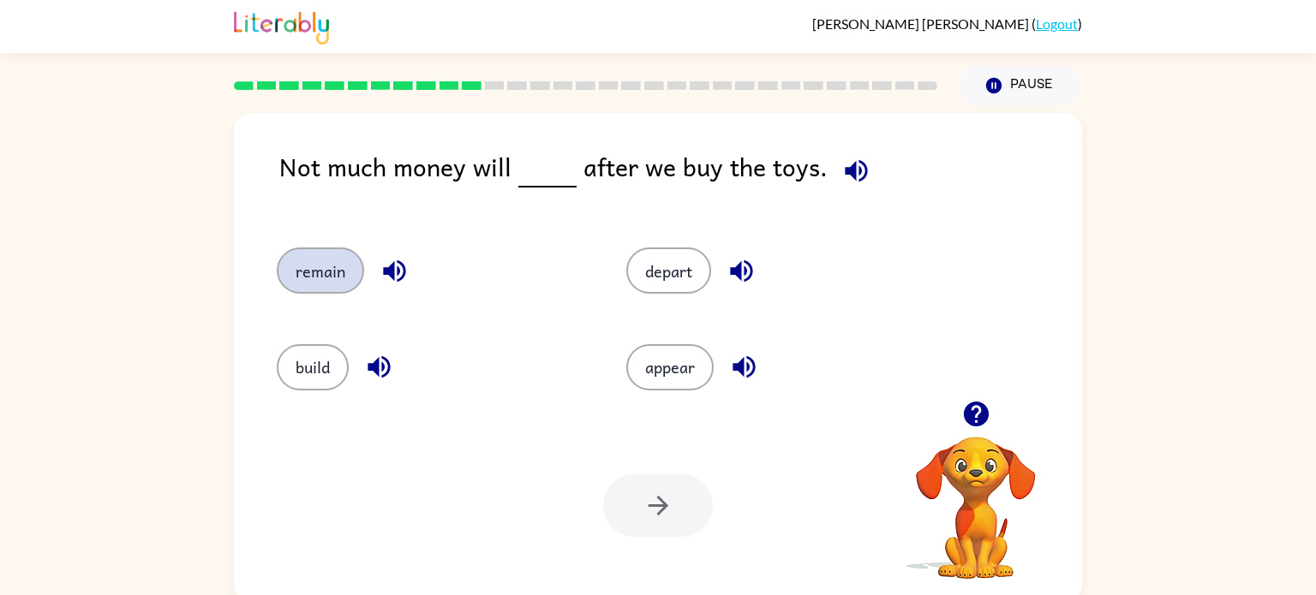
click at [303, 271] on button "remain" at bounding box center [320, 271] width 87 height 46
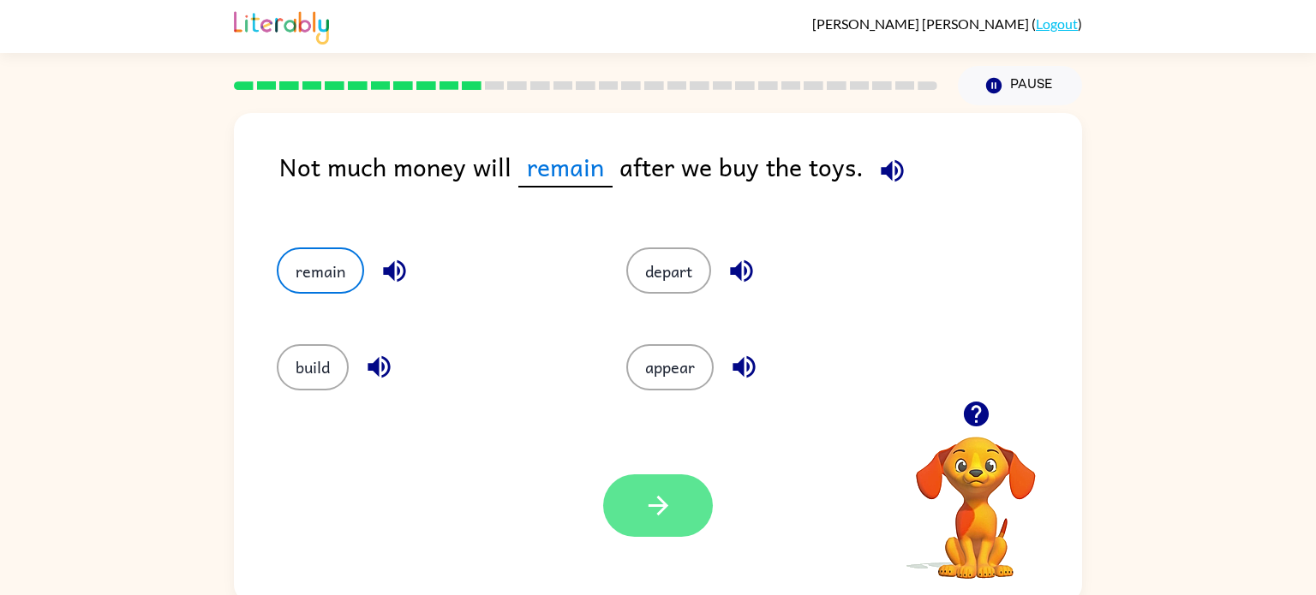
click at [639, 519] on button "button" at bounding box center [658, 506] width 110 height 63
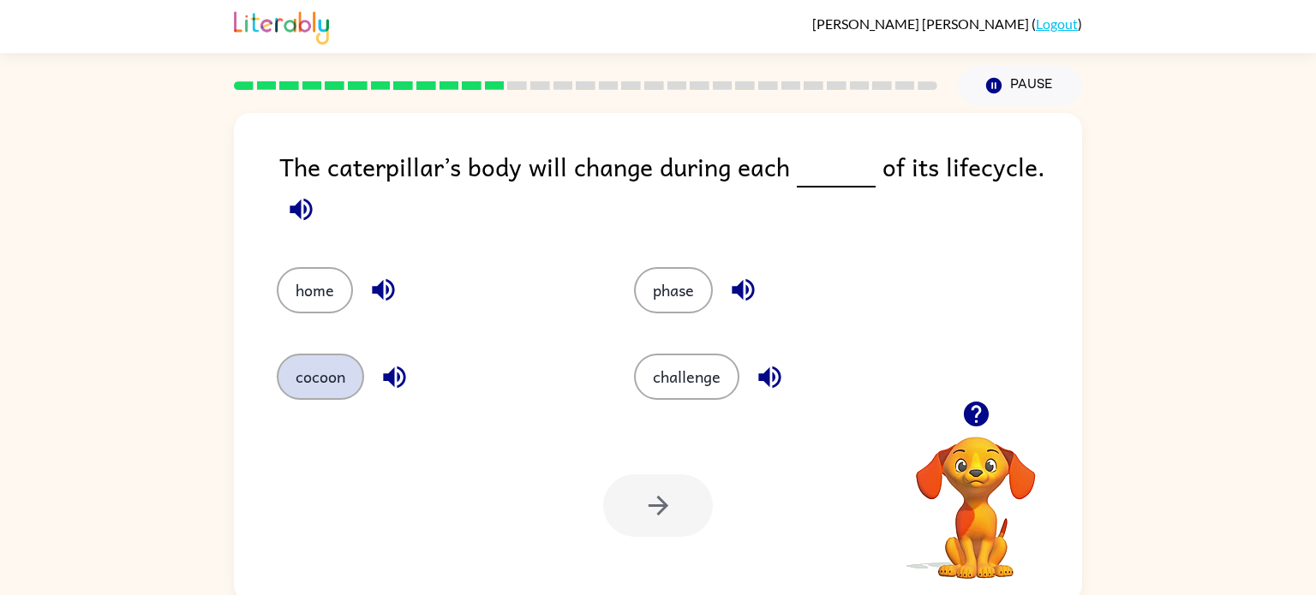
click at [298, 386] on button "cocoon" at bounding box center [320, 377] width 87 height 46
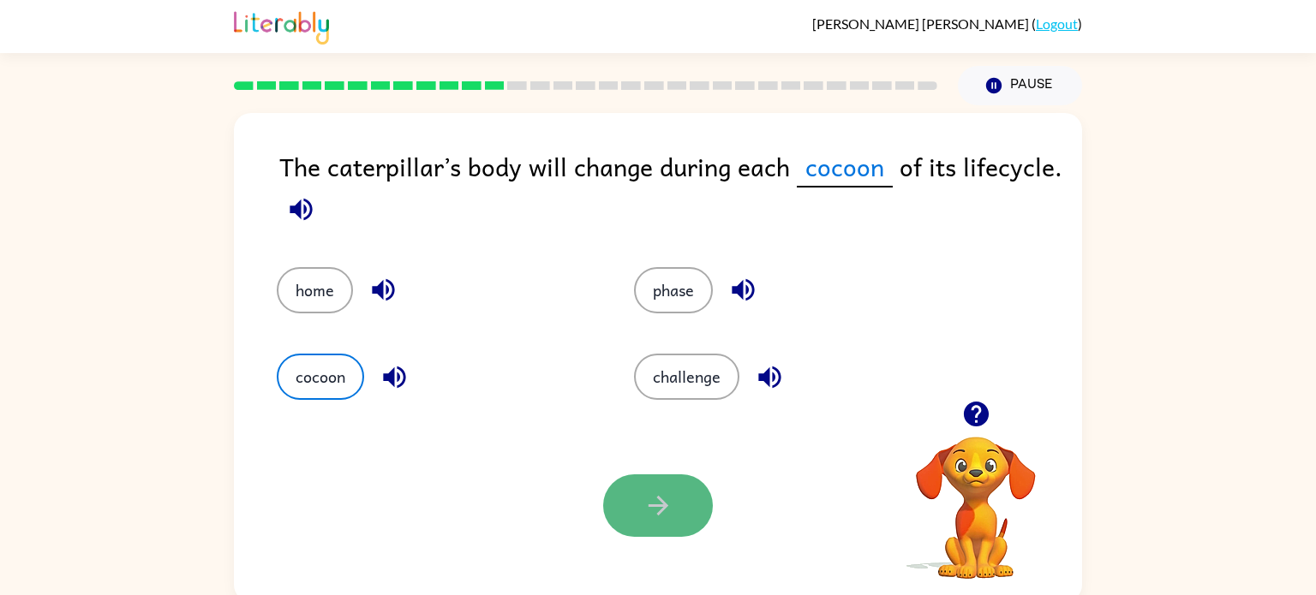
click at [641, 504] on button "button" at bounding box center [658, 506] width 110 height 63
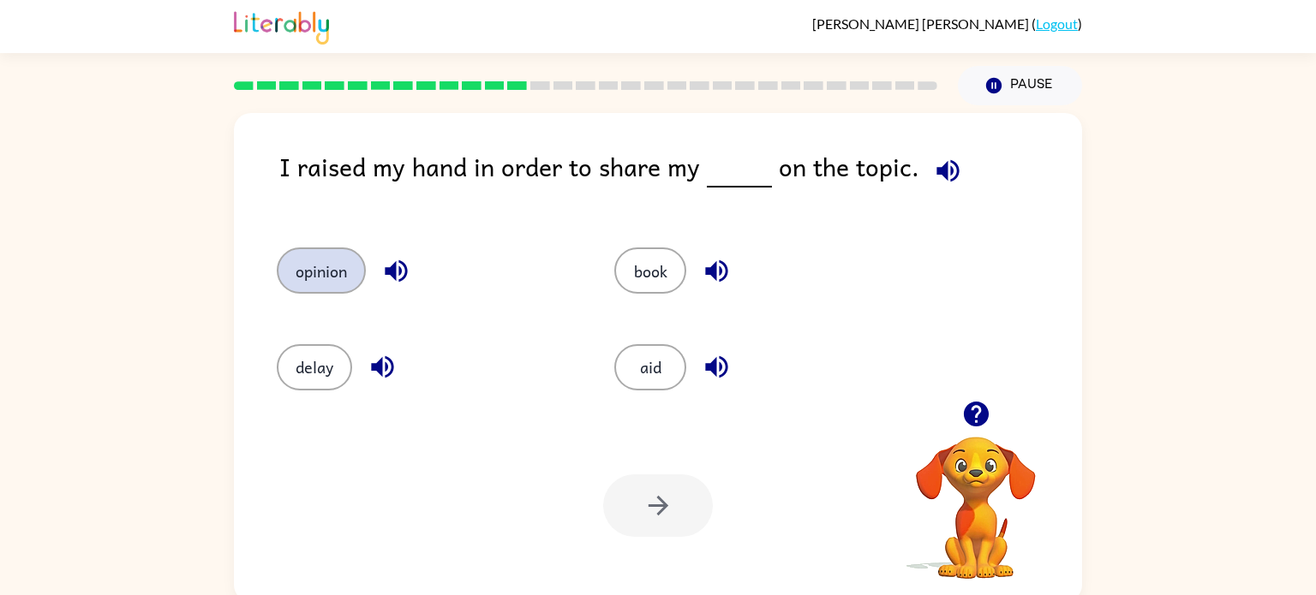
click at [330, 270] on button "opinion" at bounding box center [321, 271] width 89 height 46
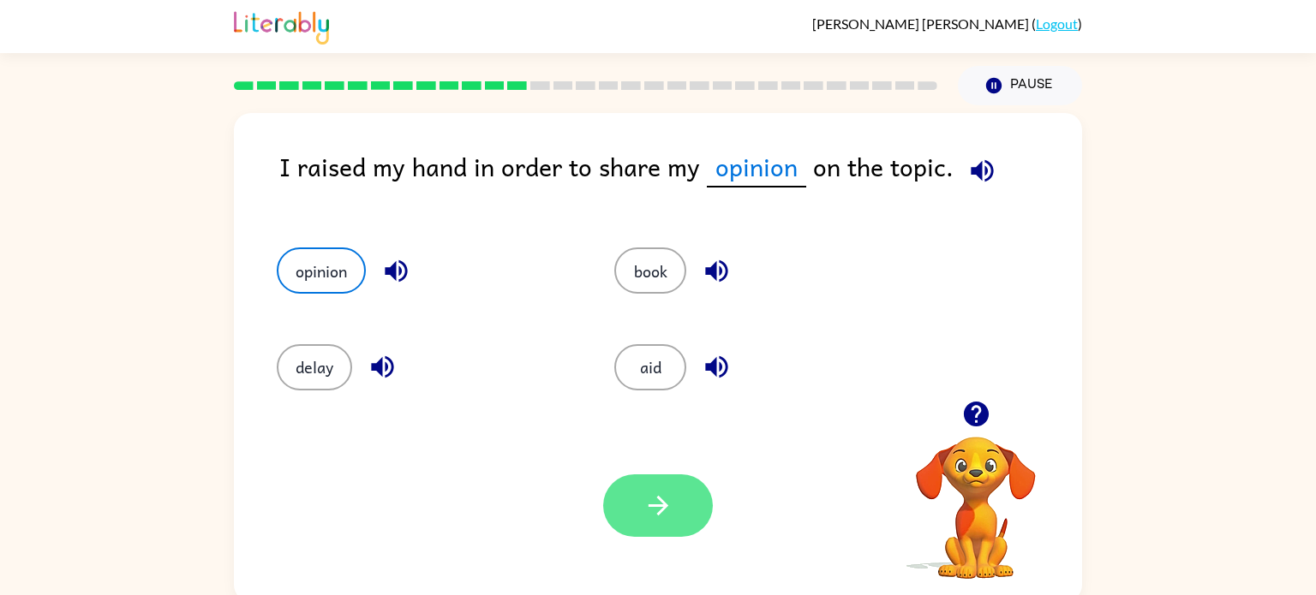
click at [645, 536] on button "button" at bounding box center [658, 506] width 110 height 63
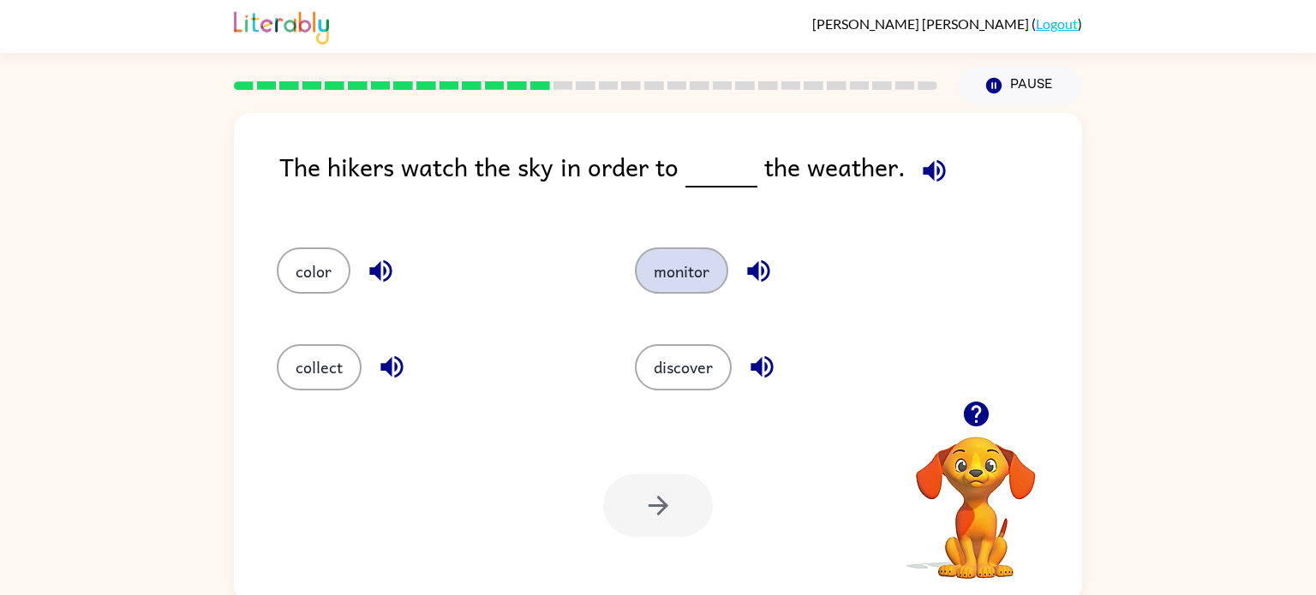
click at [651, 288] on button "monitor" at bounding box center [681, 271] width 93 height 46
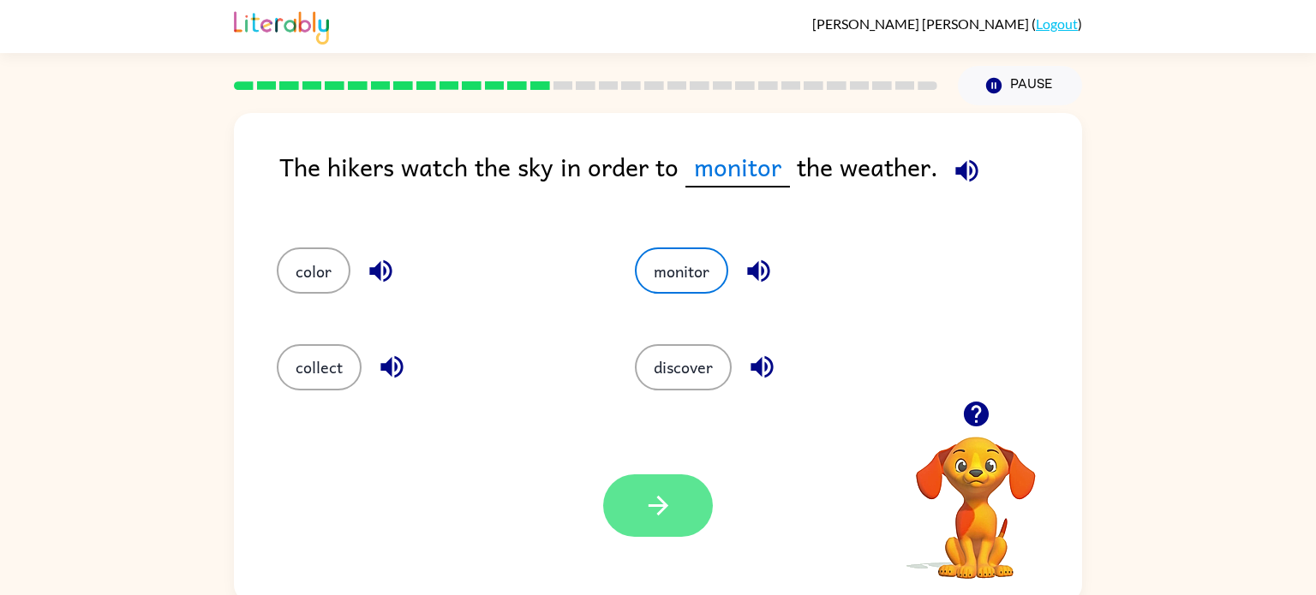
click at [652, 501] on icon "button" at bounding box center [658, 506] width 30 height 30
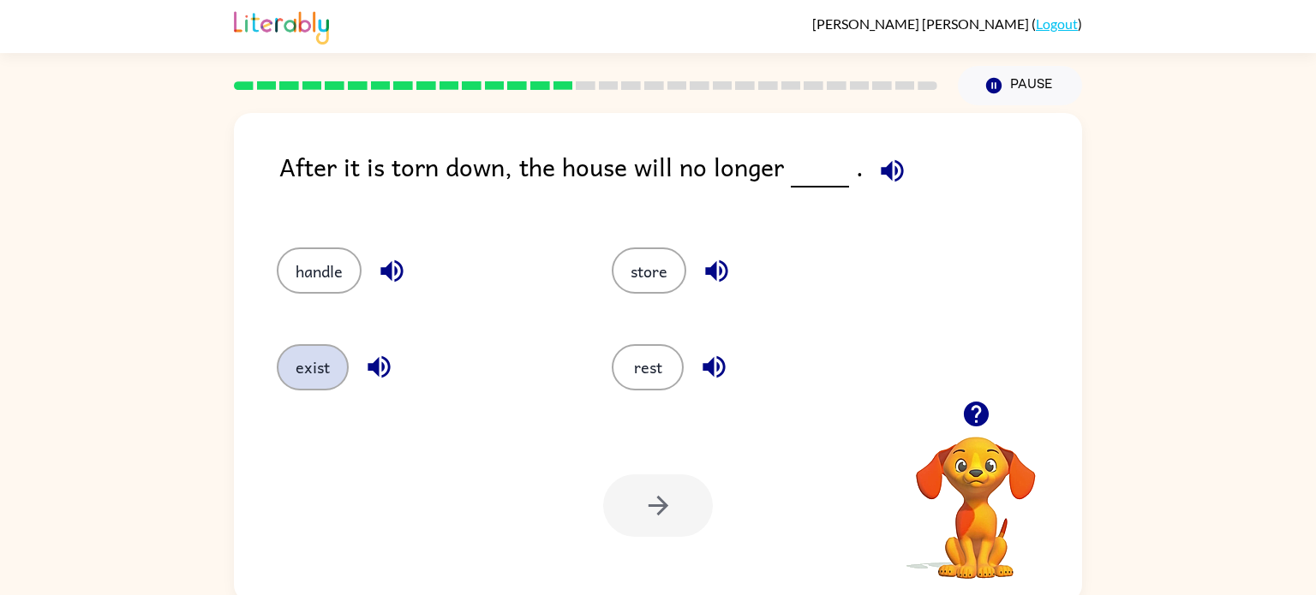
click at [284, 368] on button "exist" at bounding box center [313, 367] width 72 height 46
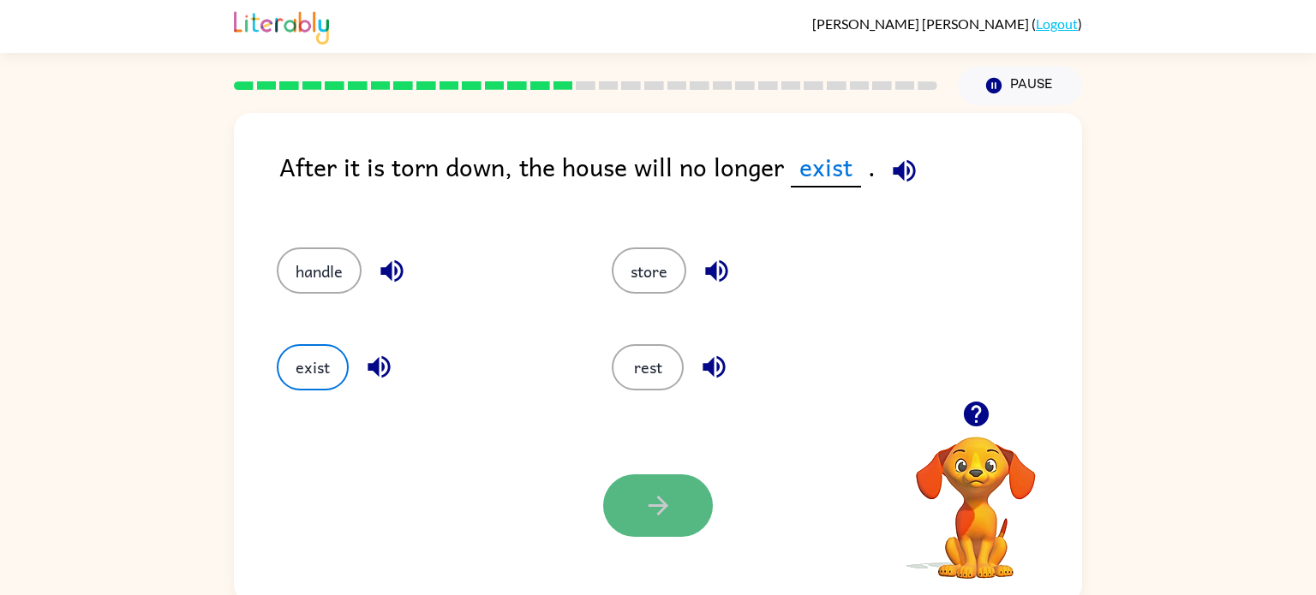
click at [661, 475] on button "button" at bounding box center [658, 506] width 110 height 63
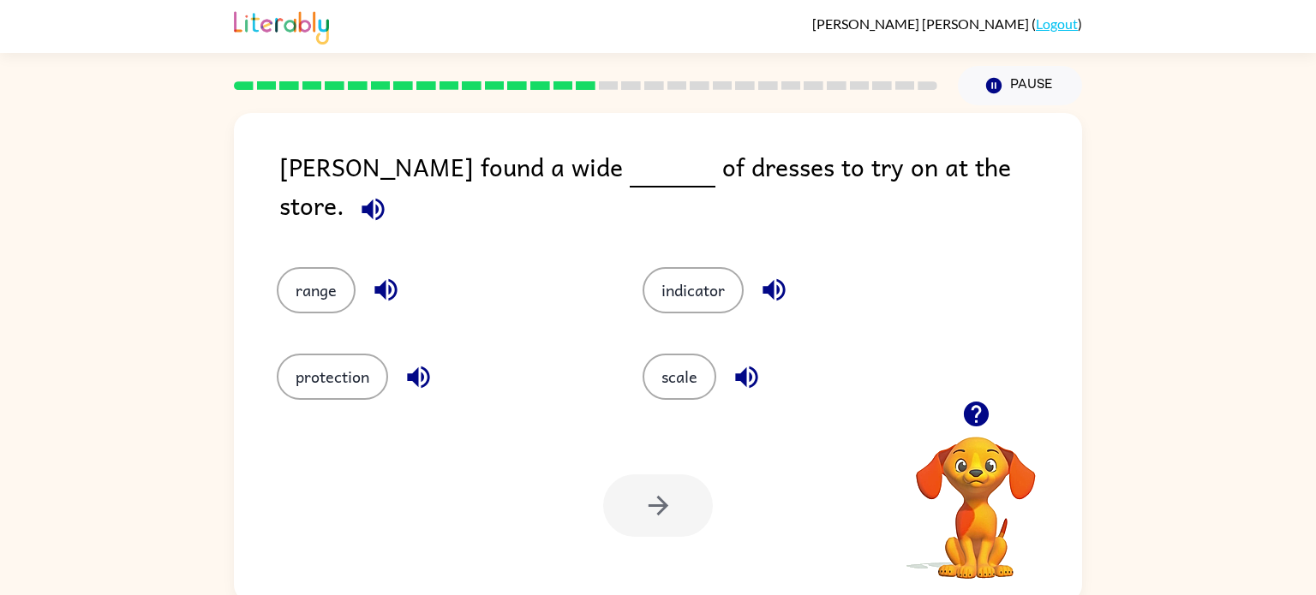
click at [325, 295] on div "range" at bounding box center [427, 278] width 366 height 87
click at [319, 277] on button "range" at bounding box center [316, 290] width 79 height 46
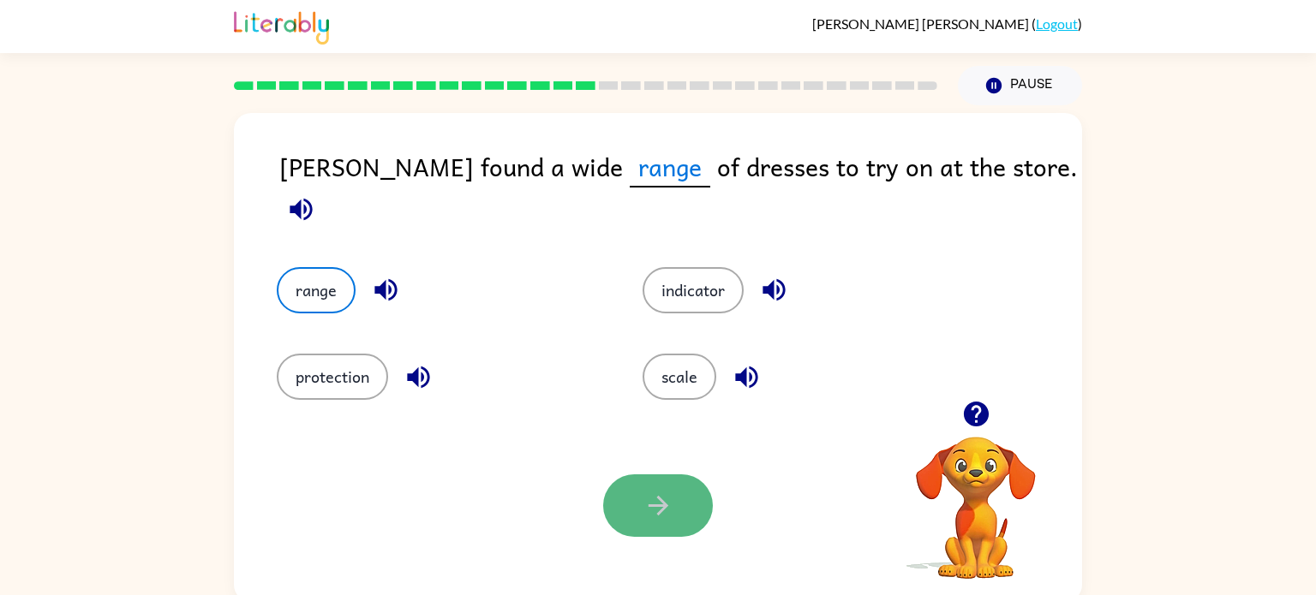
click at [623, 524] on button "button" at bounding box center [658, 506] width 110 height 63
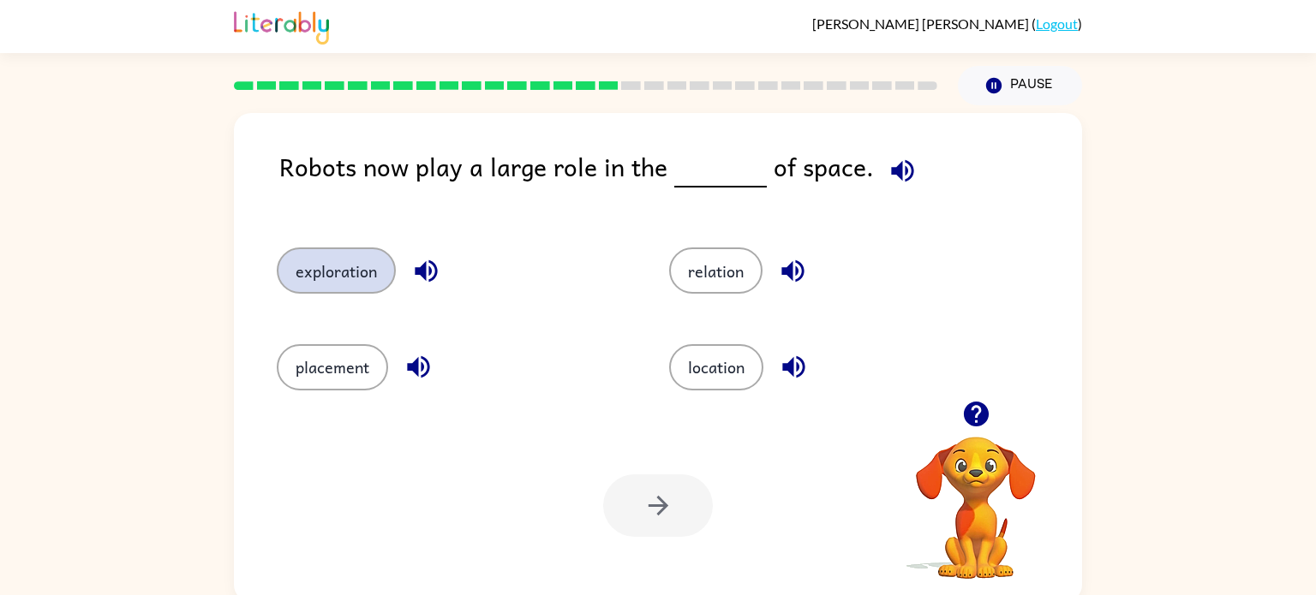
click at [339, 275] on button "exploration" at bounding box center [336, 271] width 119 height 46
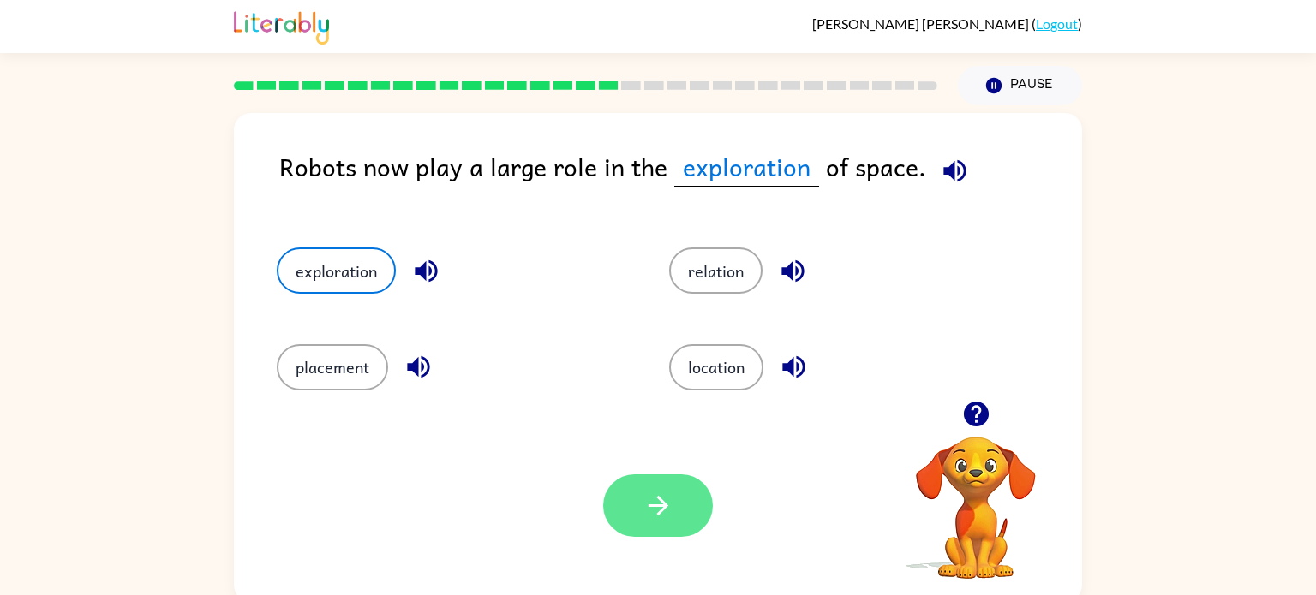
click at [640, 512] on button "button" at bounding box center [658, 506] width 110 height 63
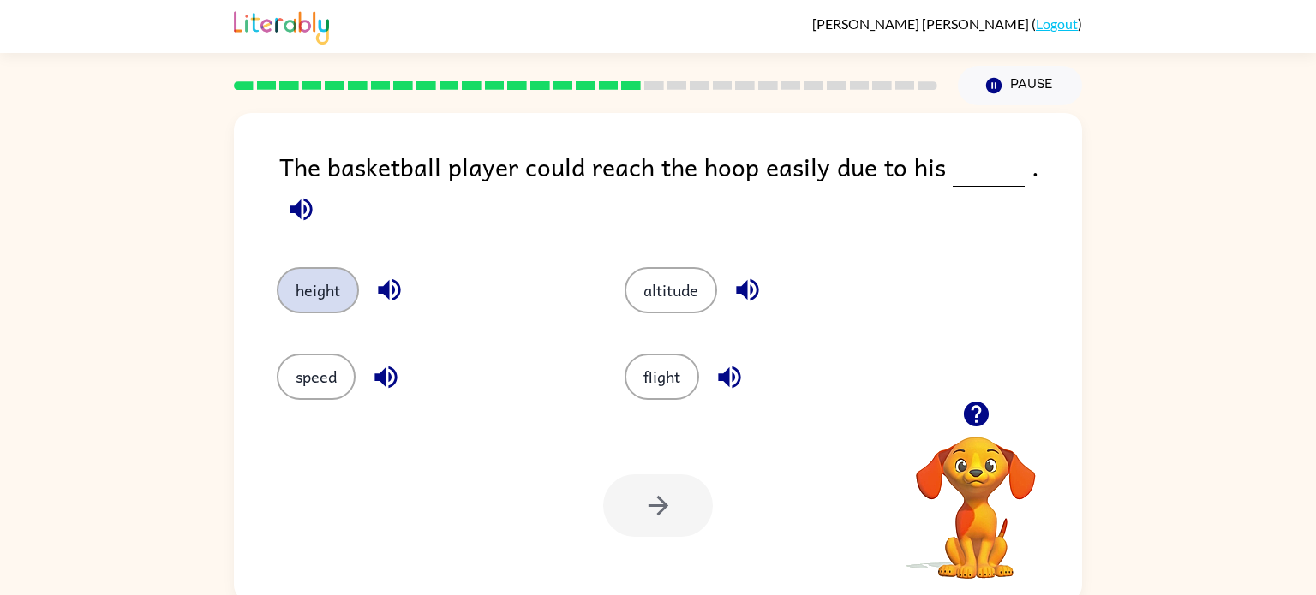
click at [278, 269] on button "height" at bounding box center [318, 290] width 82 height 46
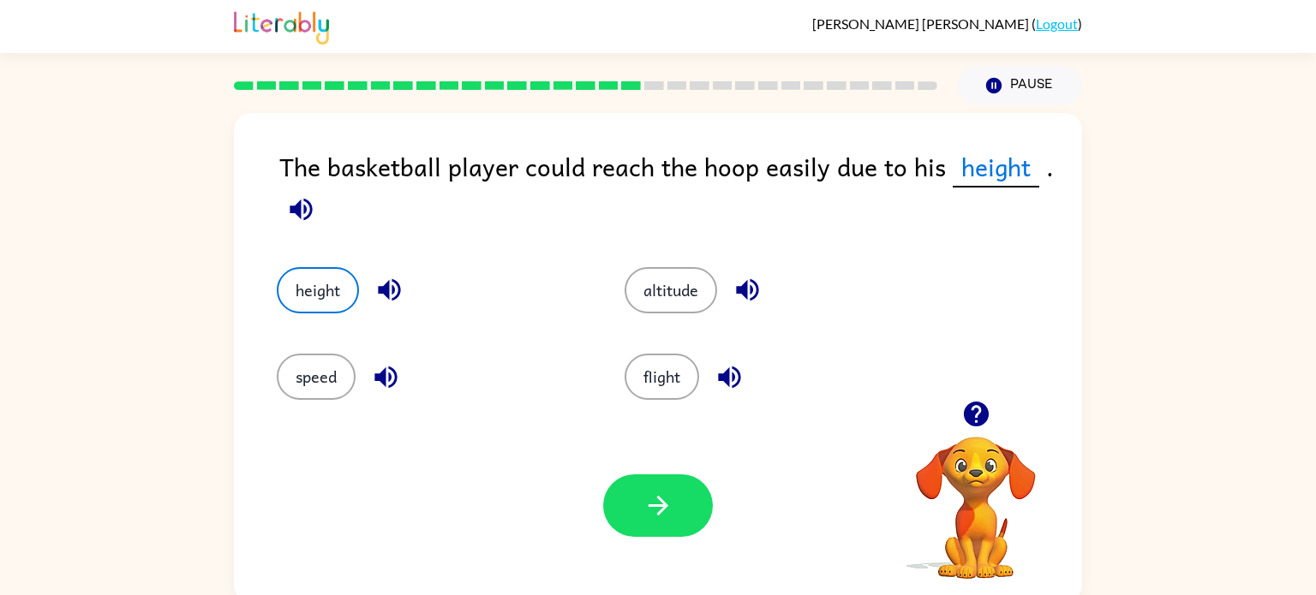
click at [642, 541] on div "Your browser must support playing .mp4 files to use Literably. Please try using…" at bounding box center [658, 506] width 848 height 193
click at [642, 543] on div "Your browser must support playing .mp4 files to use Literably. Please try using…" at bounding box center [658, 506] width 848 height 193
click at [645, 533] on button "button" at bounding box center [658, 506] width 110 height 63
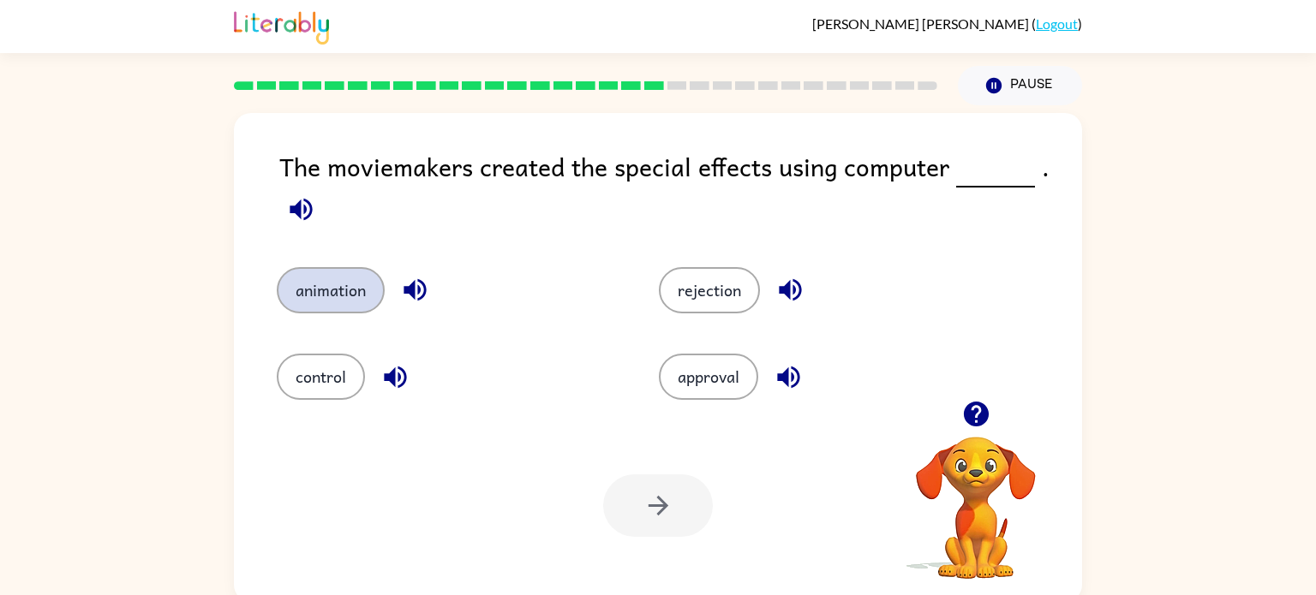
click at [338, 297] on button "animation" at bounding box center [331, 290] width 108 height 46
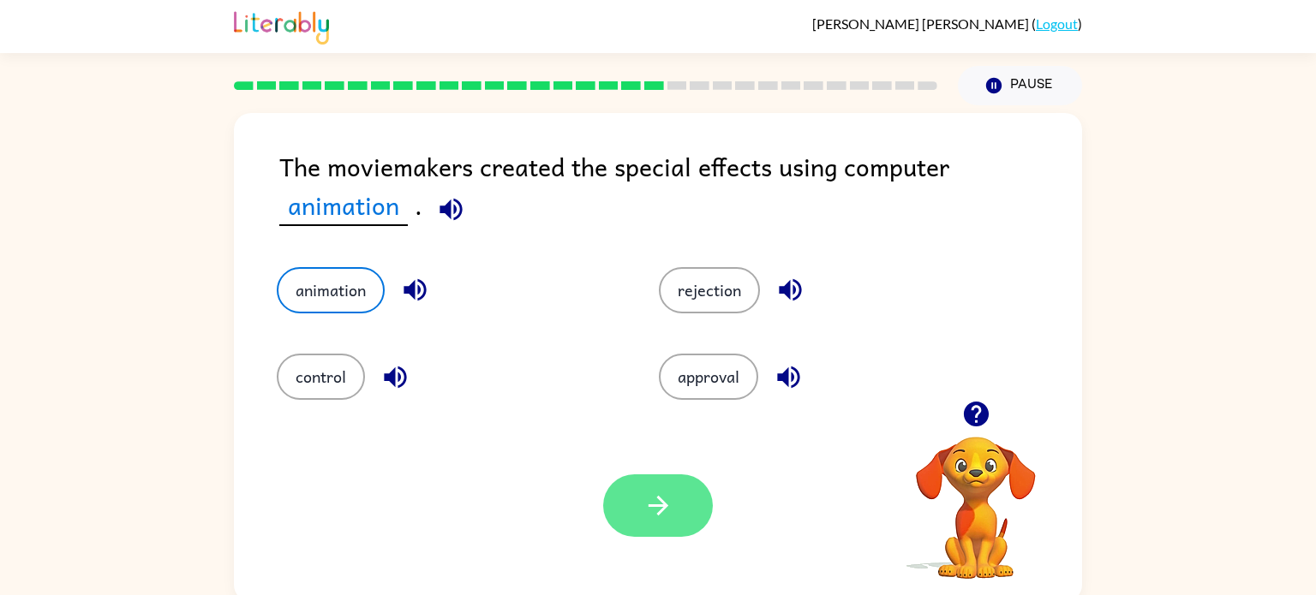
click at [679, 508] on button "button" at bounding box center [658, 506] width 110 height 63
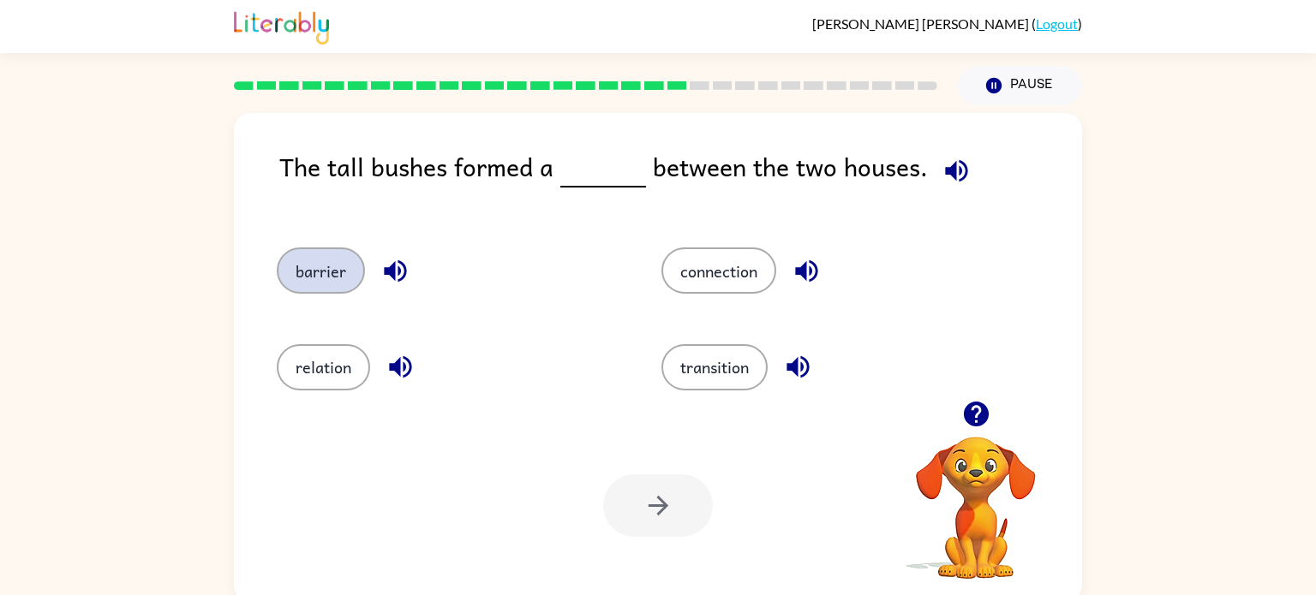
click at [326, 268] on button "barrier" at bounding box center [321, 271] width 88 height 46
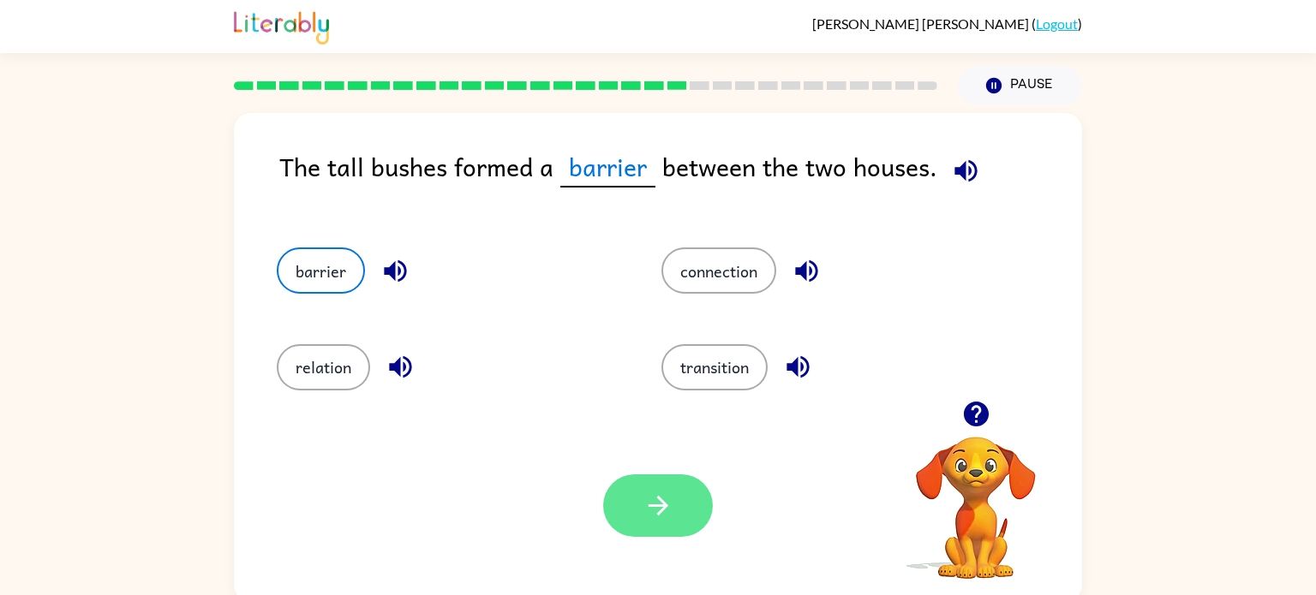
click at [655, 495] on icon "button" at bounding box center [658, 506] width 30 height 30
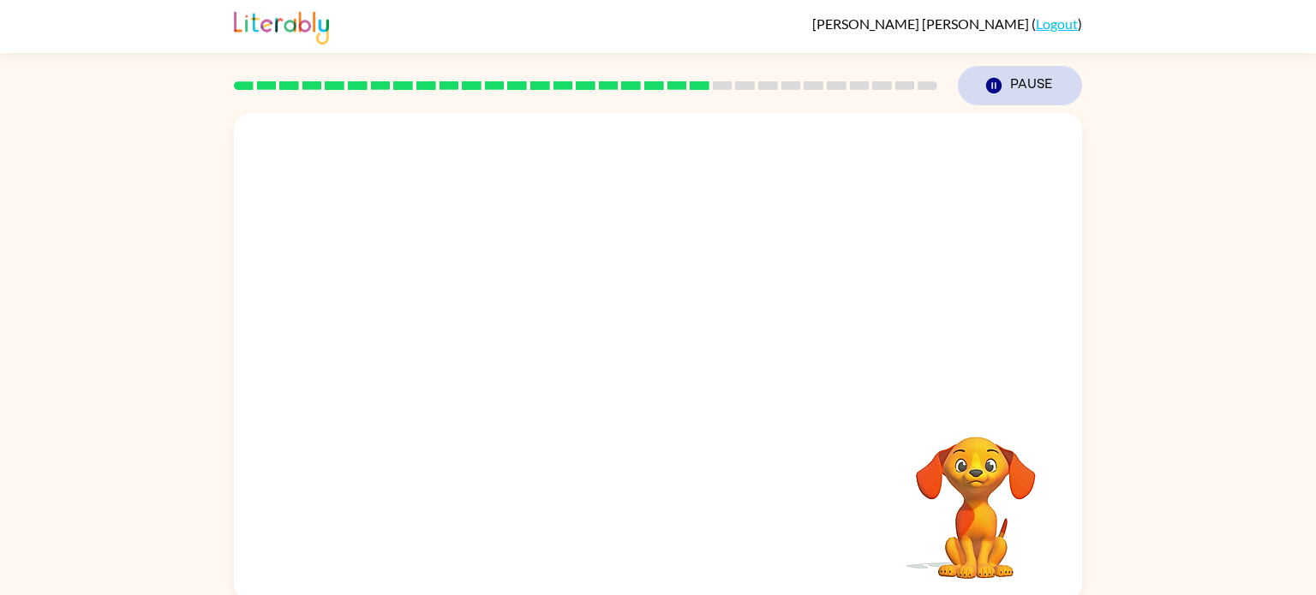
click at [990, 84] on icon "button" at bounding box center [993, 85] width 15 height 15
